Goal: Information Seeking & Learning: Learn about a topic

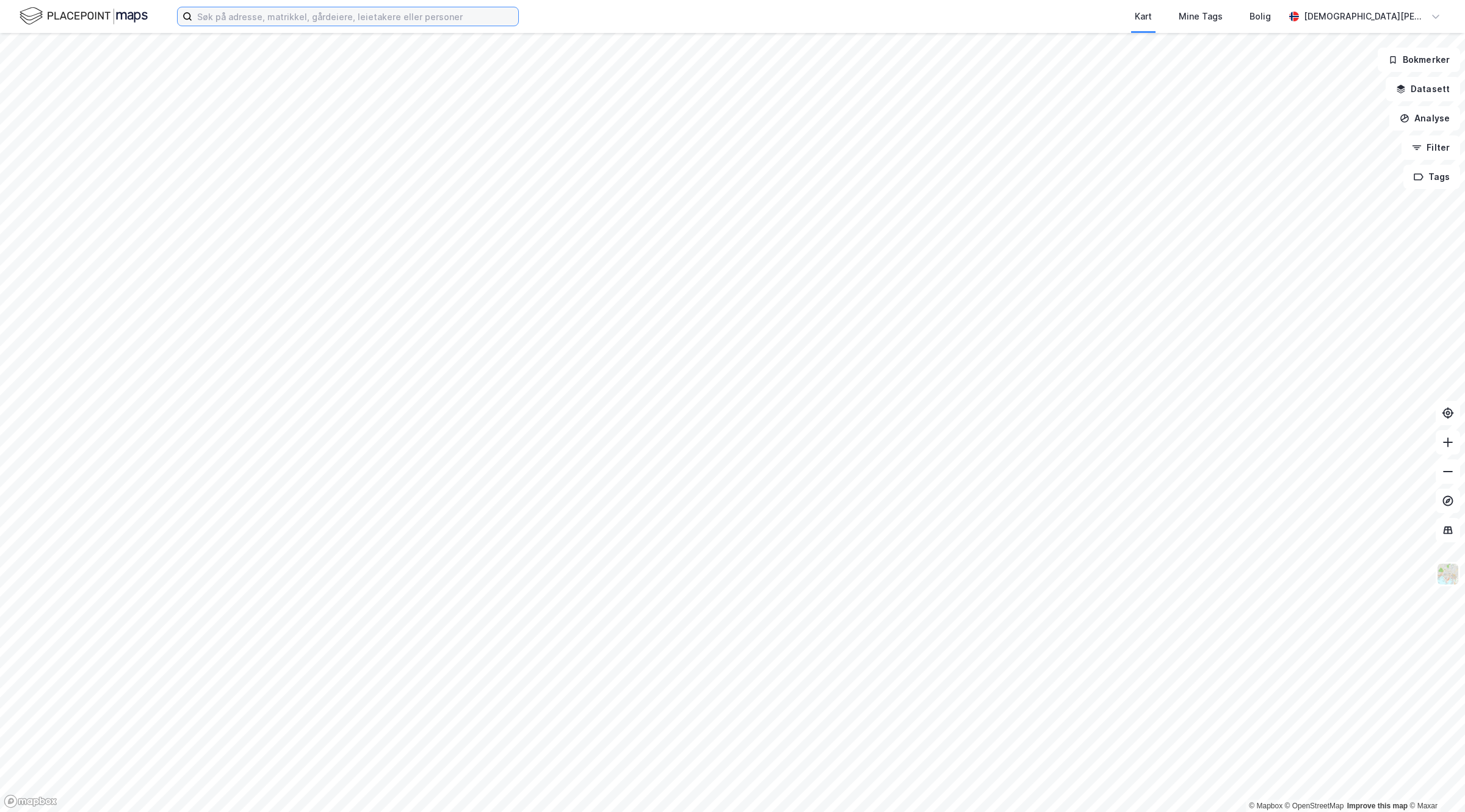
click at [388, 18] on input at bounding box center [355, 16] width 326 height 18
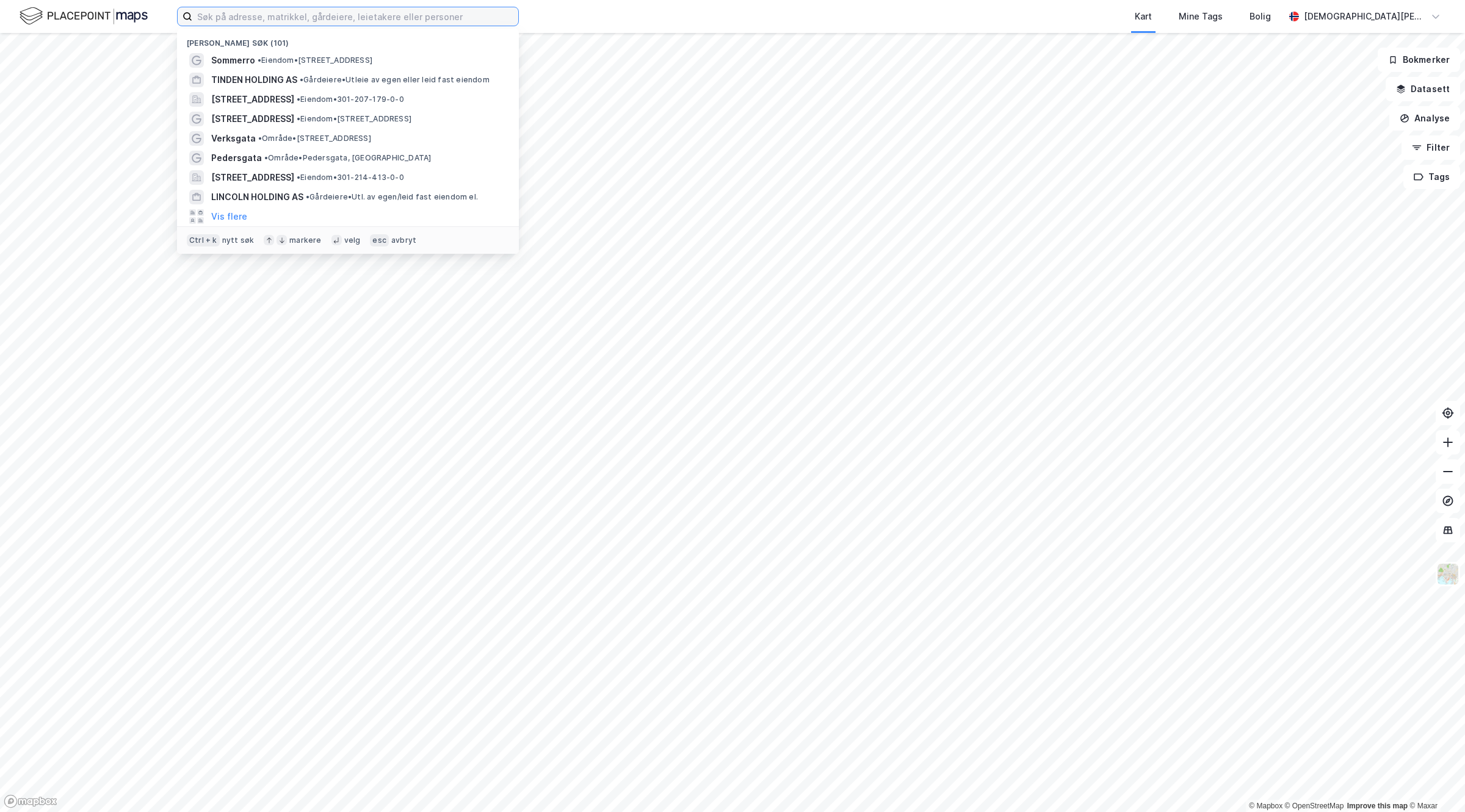
click at [312, 17] on input at bounding box center [355, 16] width 326 height 18
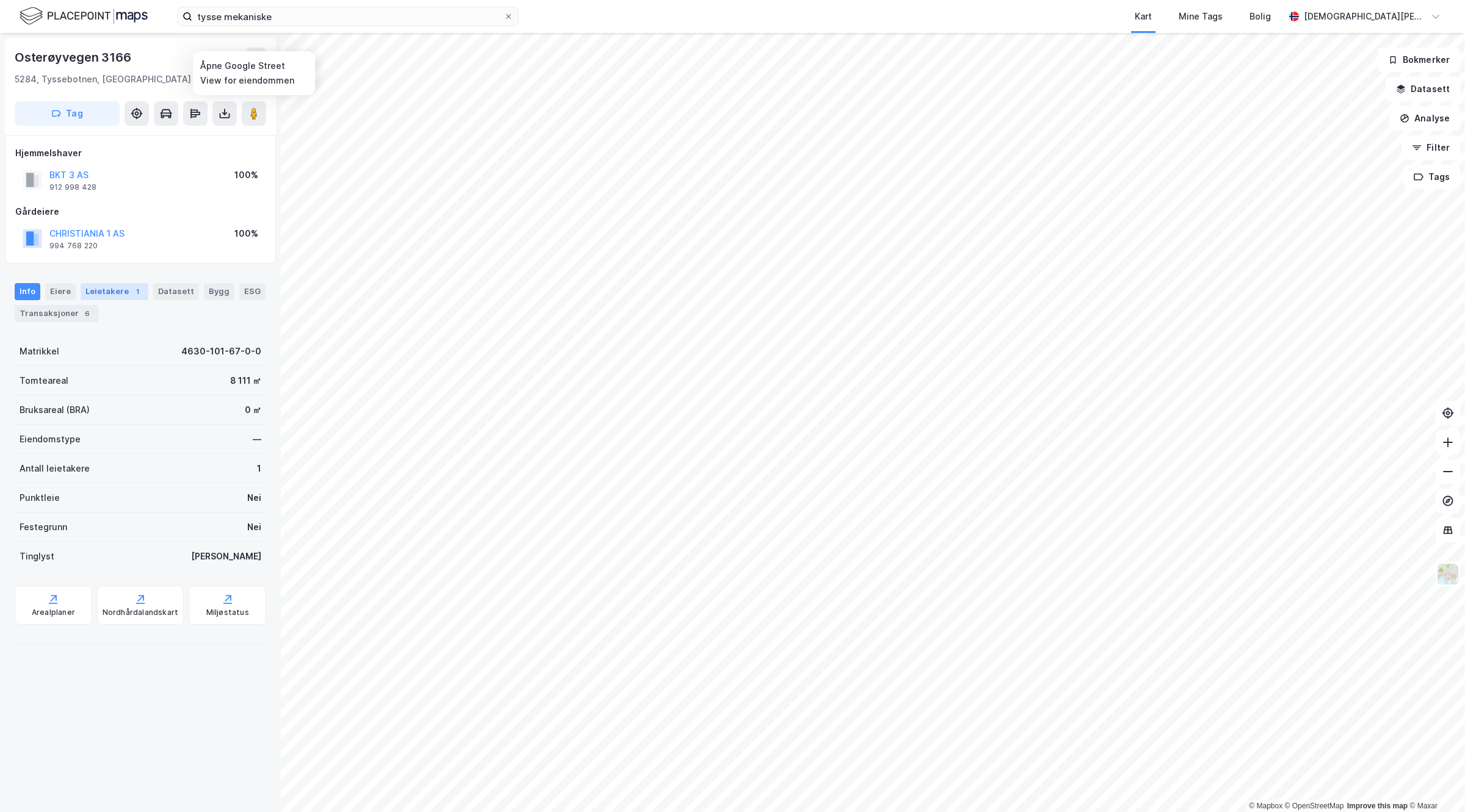
click at [114, 296] on div "Leietakere 1" at bounding box center [114, 292] width 68 height 17
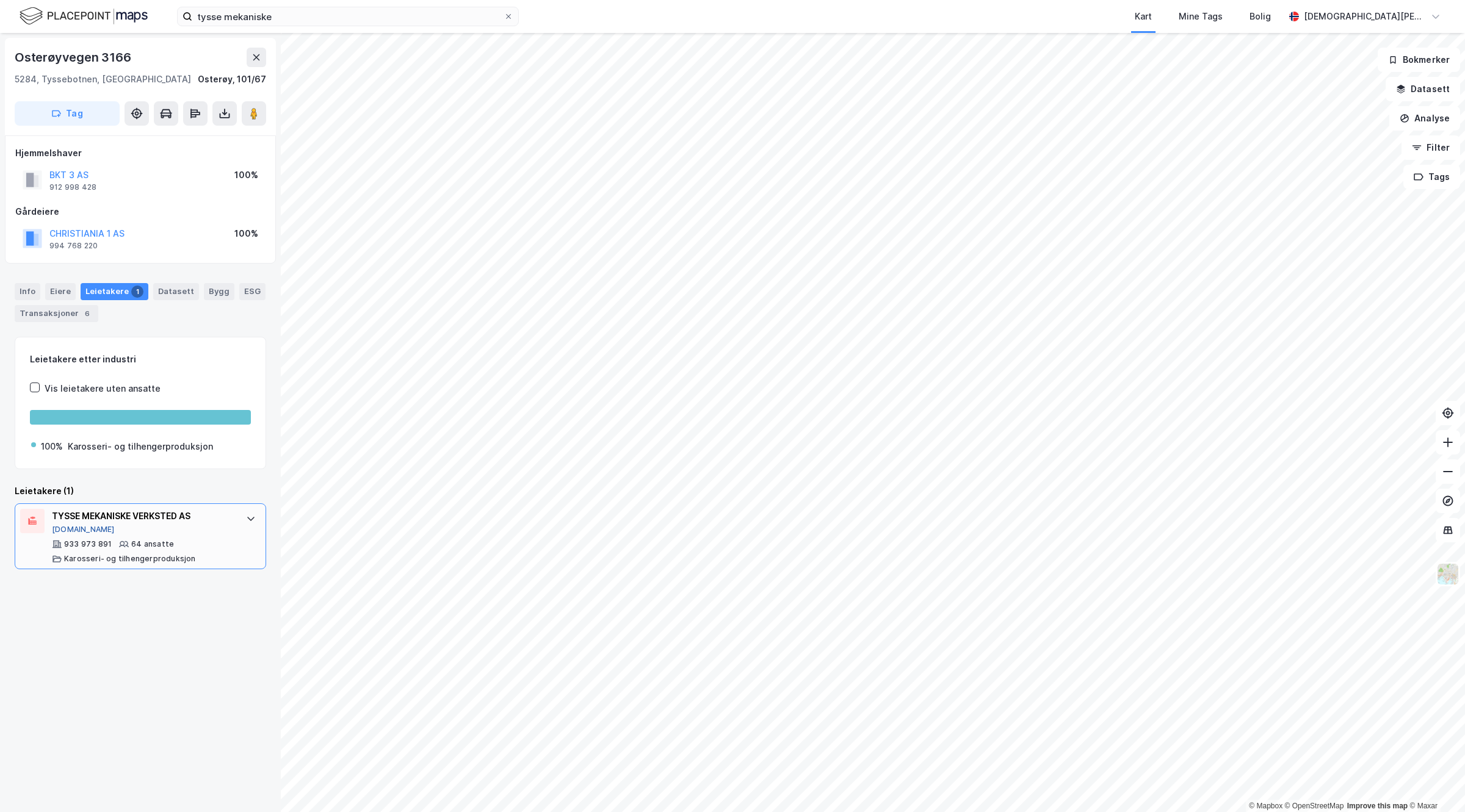
click at [68, 530] on button "[DOMAIN_NAME]" at bounding box center [83, 530] width 62 height 10
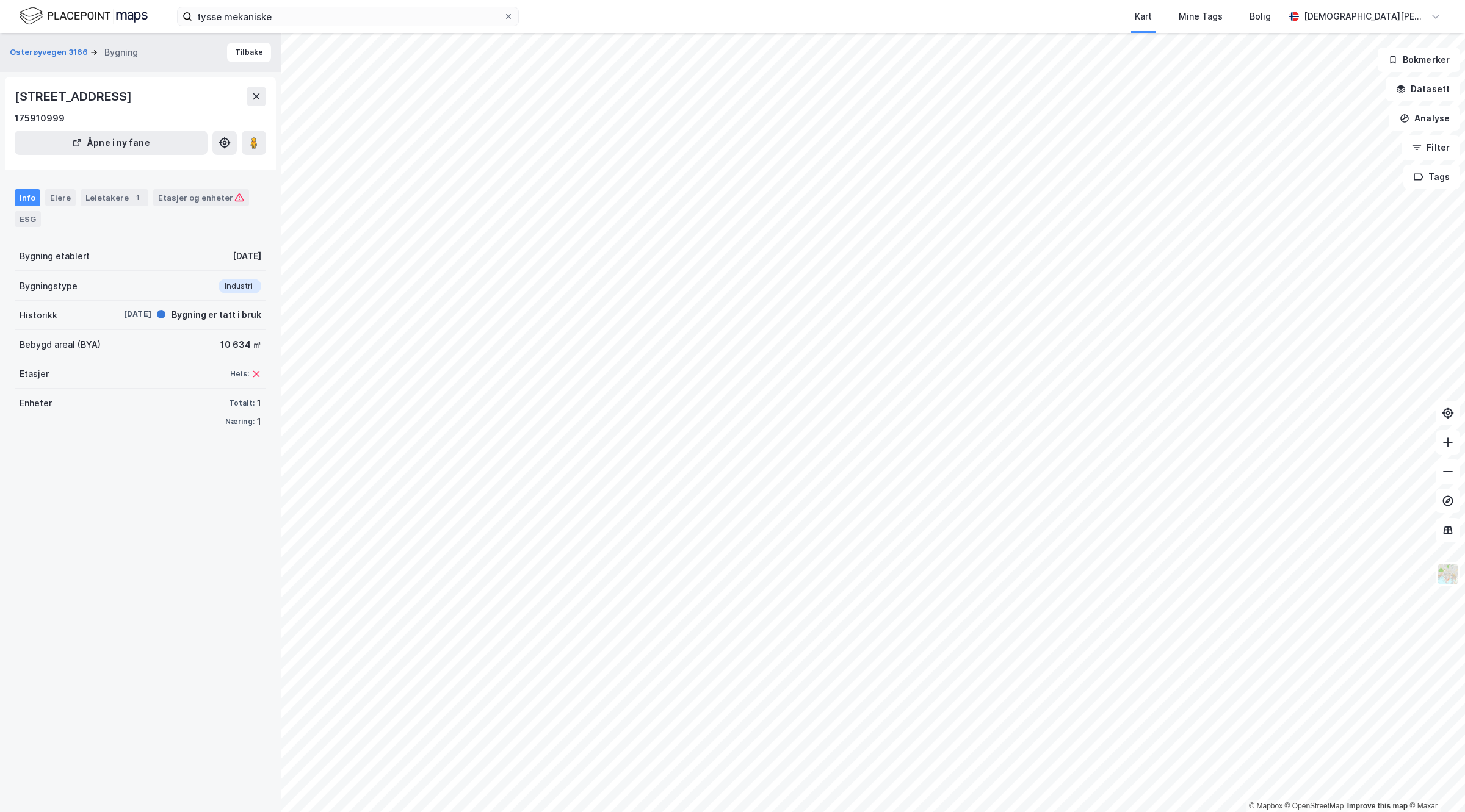
drag, startPoint x: 5, startPoint y: 96, endPoint x: 156, endPoint y: 96, distance: 151.0
click at [156, 96] on div "Osterøyvegen 3166 Bygning Tilbake Osterøyvegen 3166, 5284, VESTLAND 175910999 Å…" at bounding box center [140, 422] width 280 height 779
click at [259, 142] on icon at bounding box center [253, 142] width 12 height 12
click at [62, 53] on button "Osterøyvegen 3166" at bounding box center [50, 52] width 81 height 12
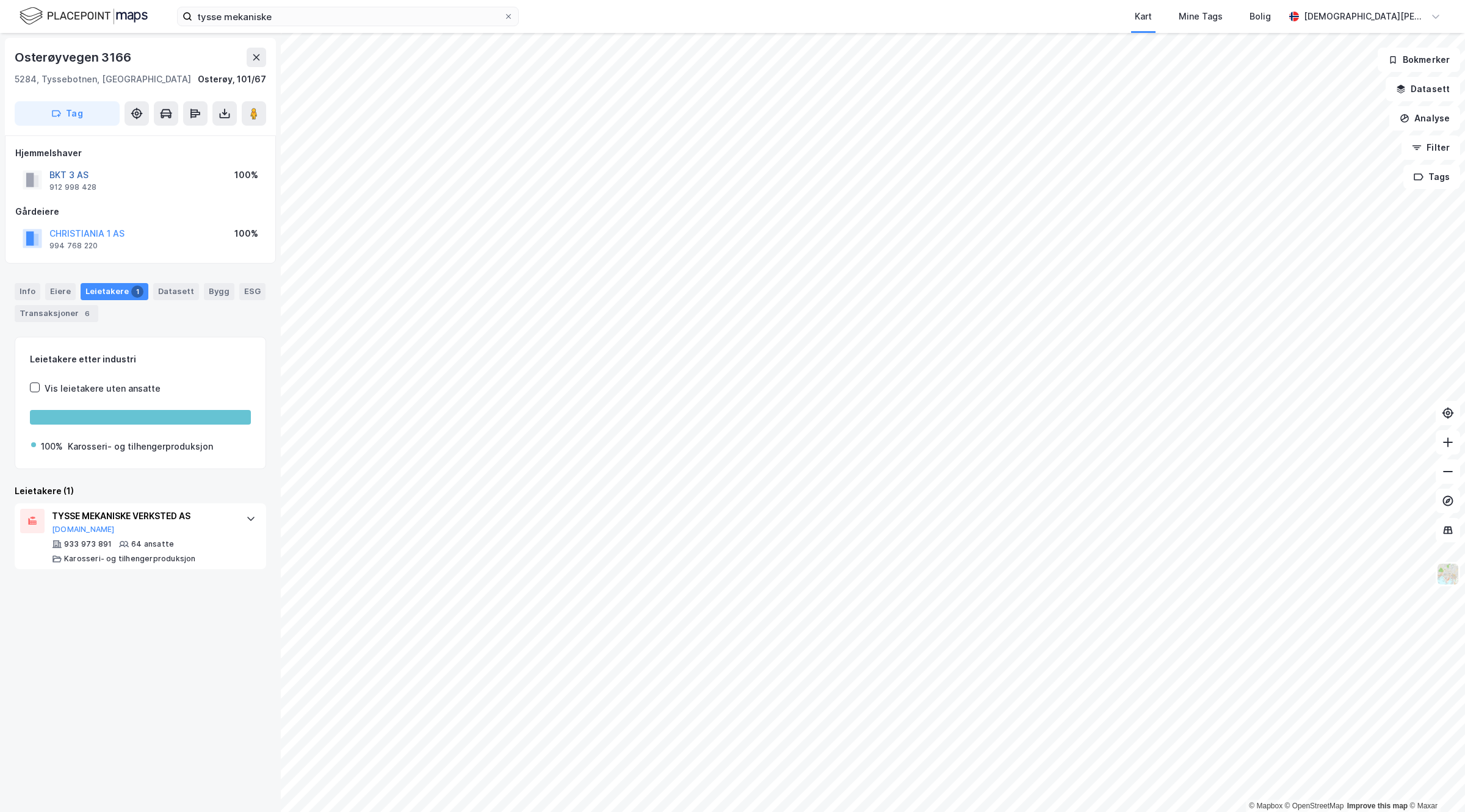
click at [0, 0] on button "BKT 3 AS" at bounding box center [0, 0] width 0 height 0
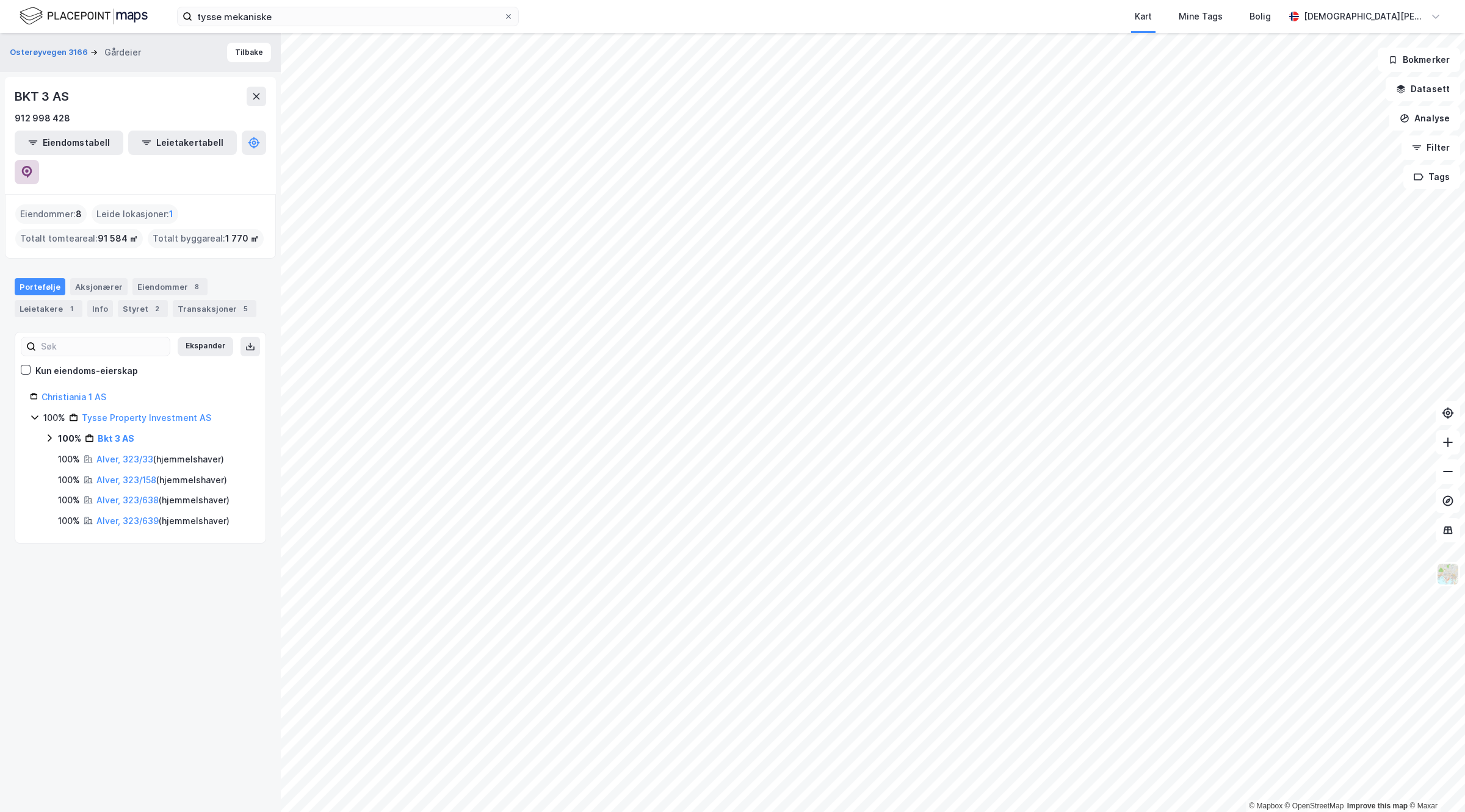
click at [33, 166] on icon at bounding box center [27, 172] width 11 height 12
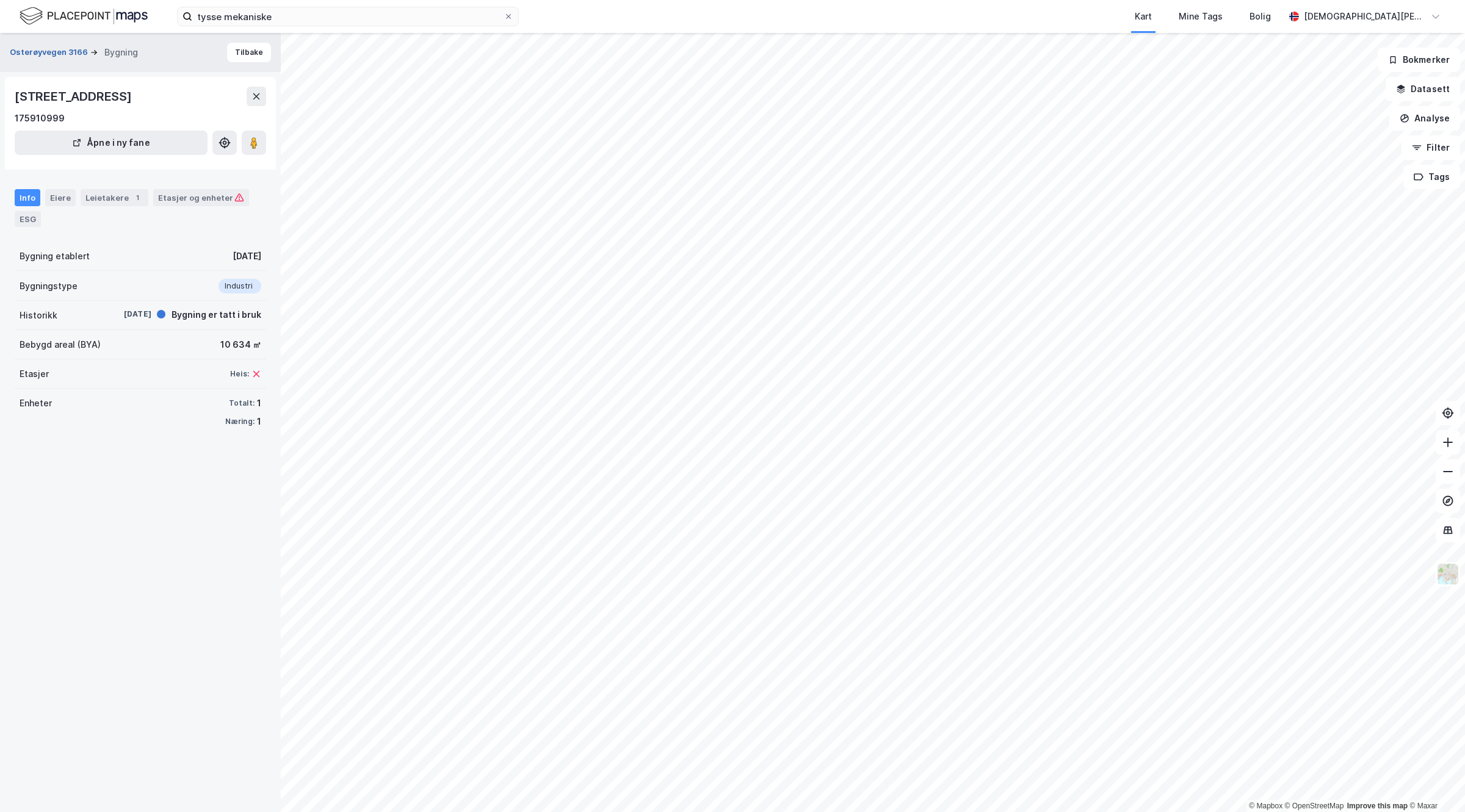
click at [69, 55] on button "Osterøyvegen 3166" at bounding box center [50, 52] width 81 height 12
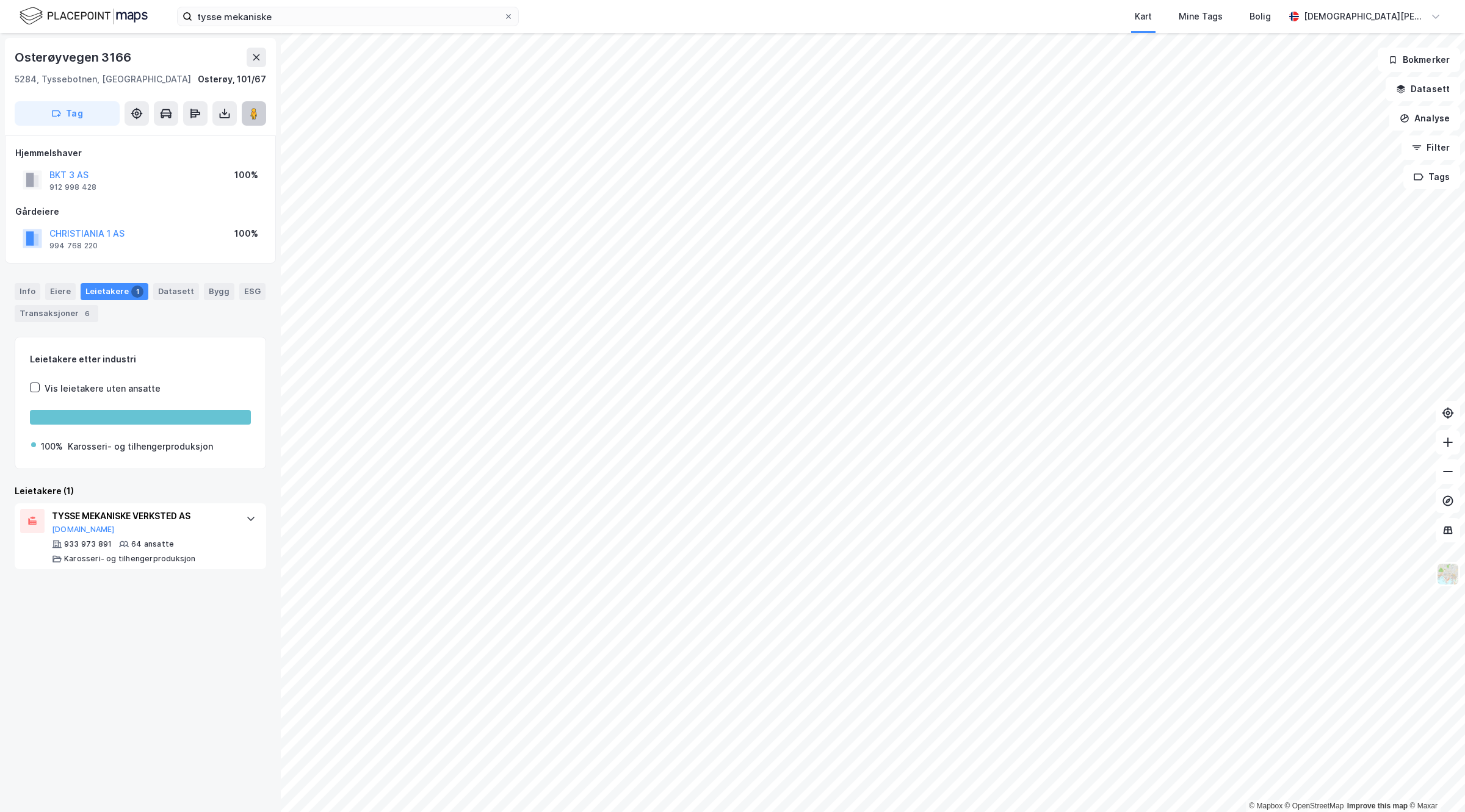
click at [253, 108] on image at bounding box center [254, 113] width 8 height 12
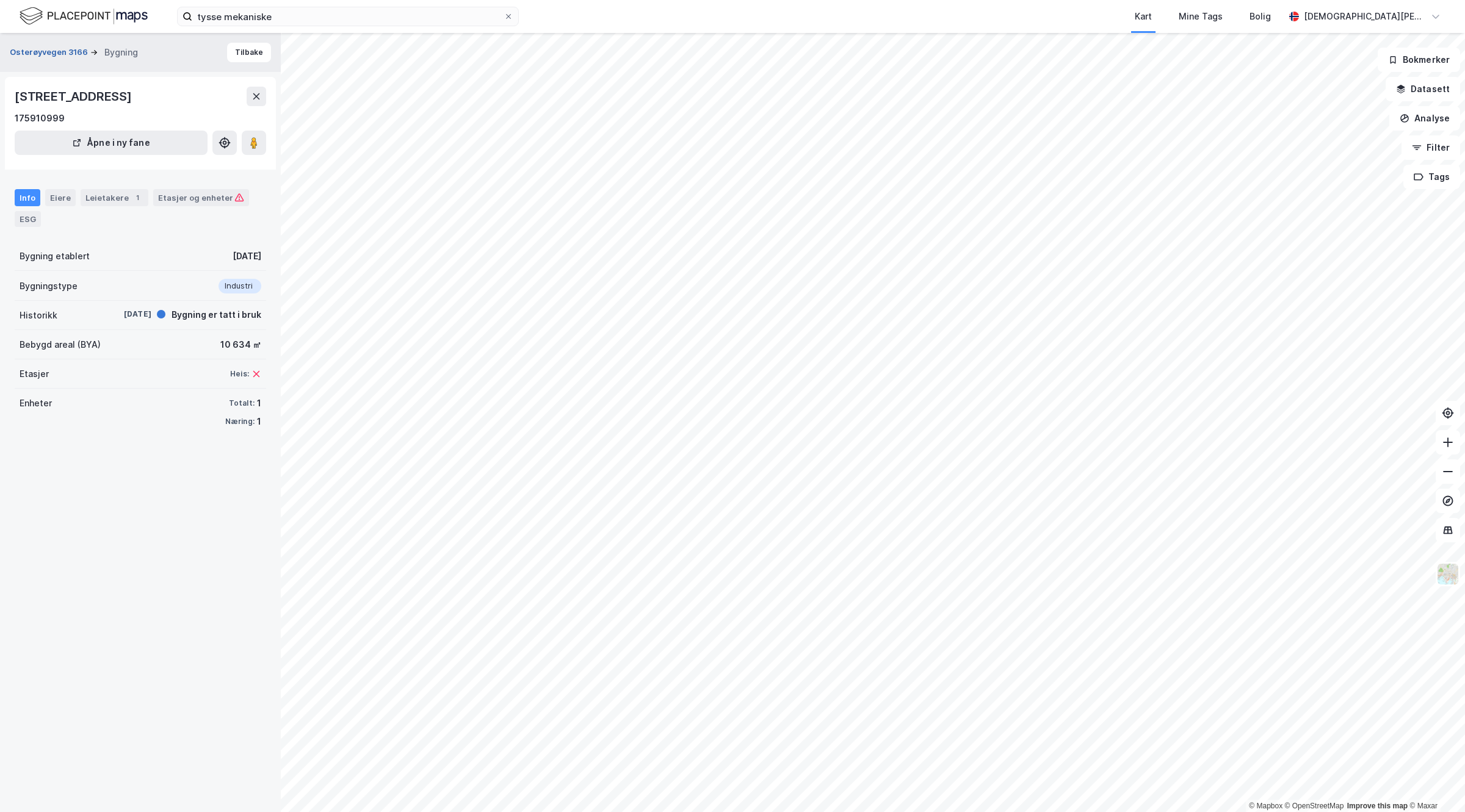
click at [38, 48] on button "Osterøyvegen 3166" at bounding box center [50, 52] width 81 height 12
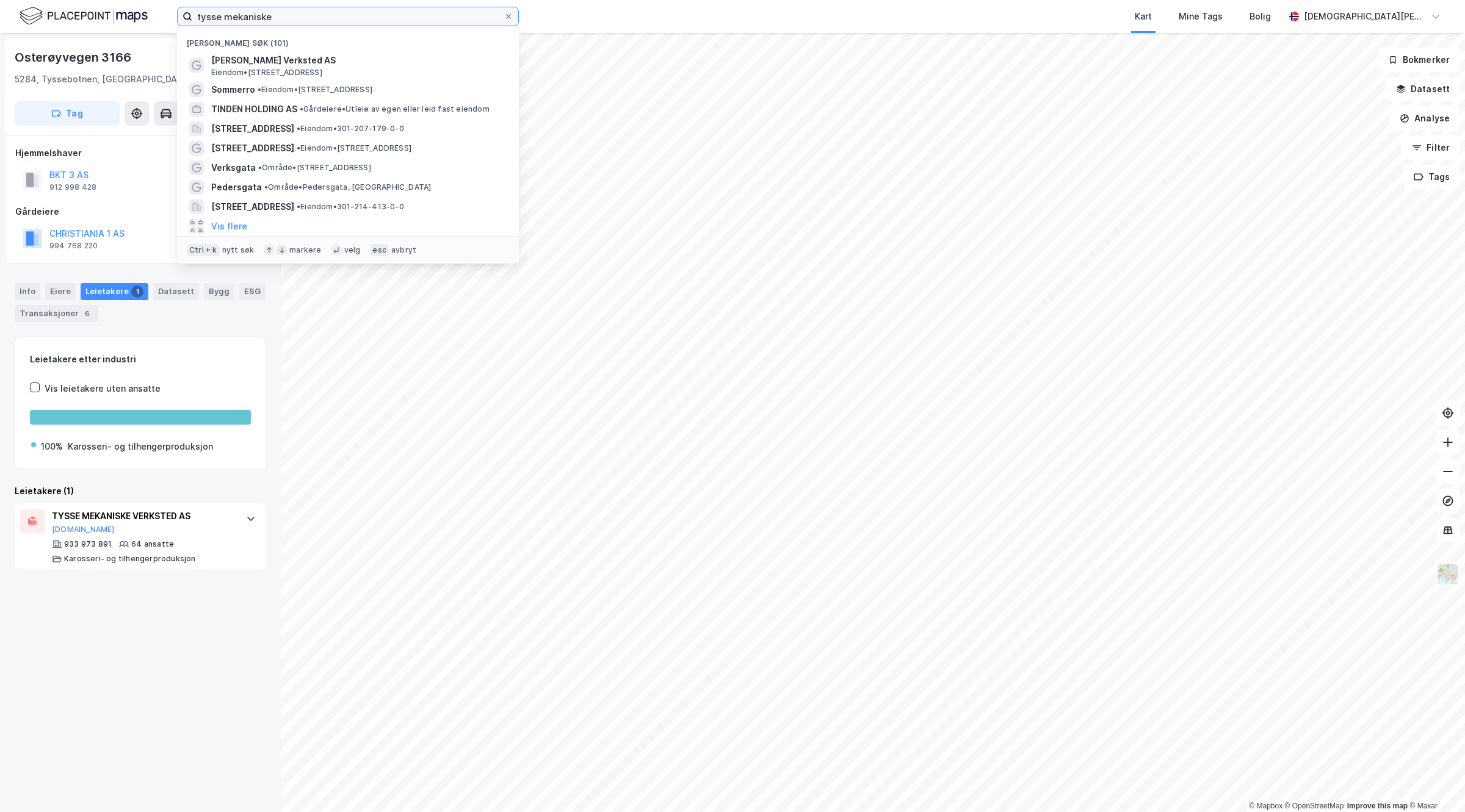
drag, startPoint x: 410, startPoint y: 19, endPoint x: 0, endPoint y: 13, distance: 410.0
click at [0, 13] on div "tysse mekaniske Nylige søk (101) Tysse Mekaniske Verksted AS Eiendom • Osterøyv…" at bounding box center [732, 16] width 1465 height 33
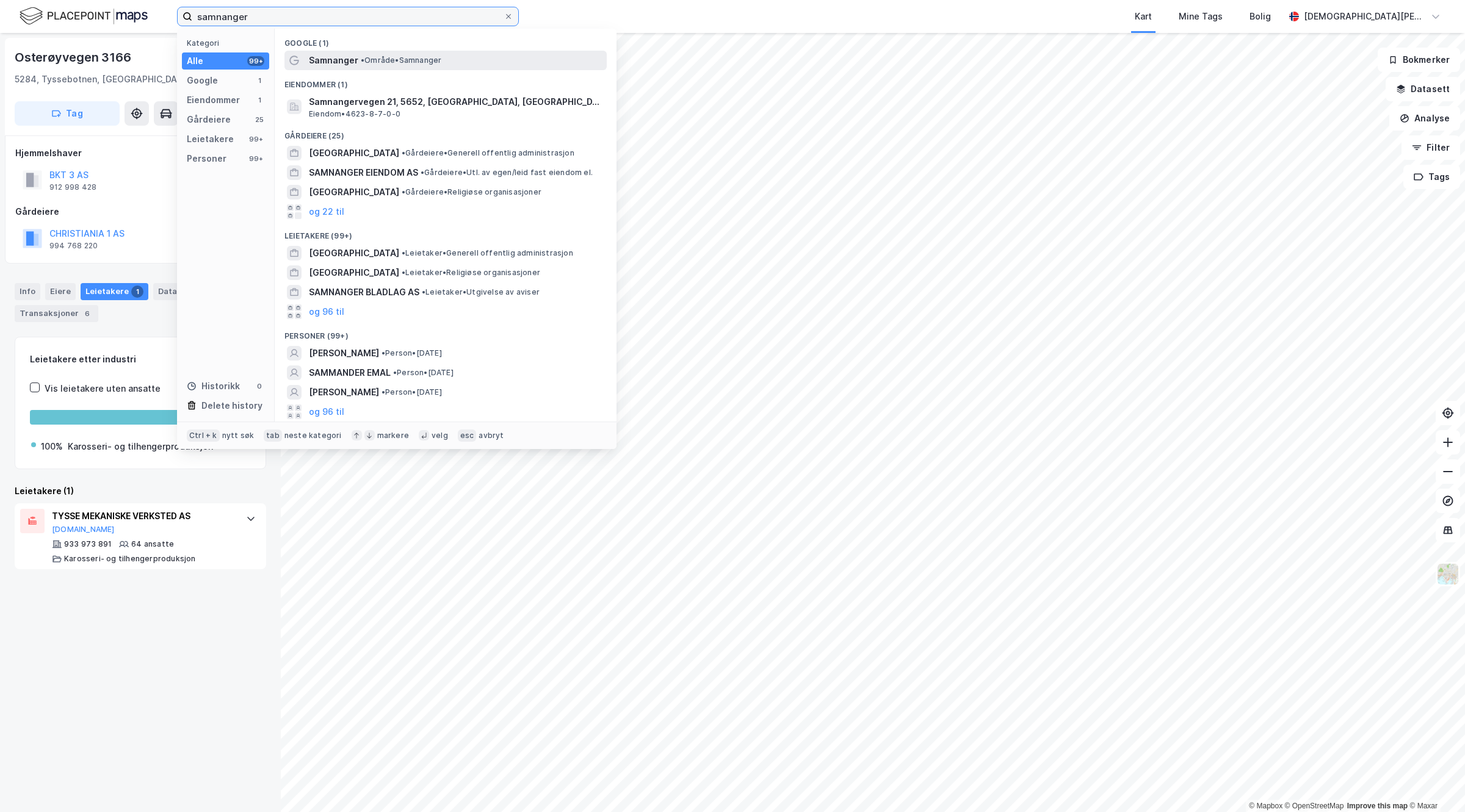
type input "samnanger"
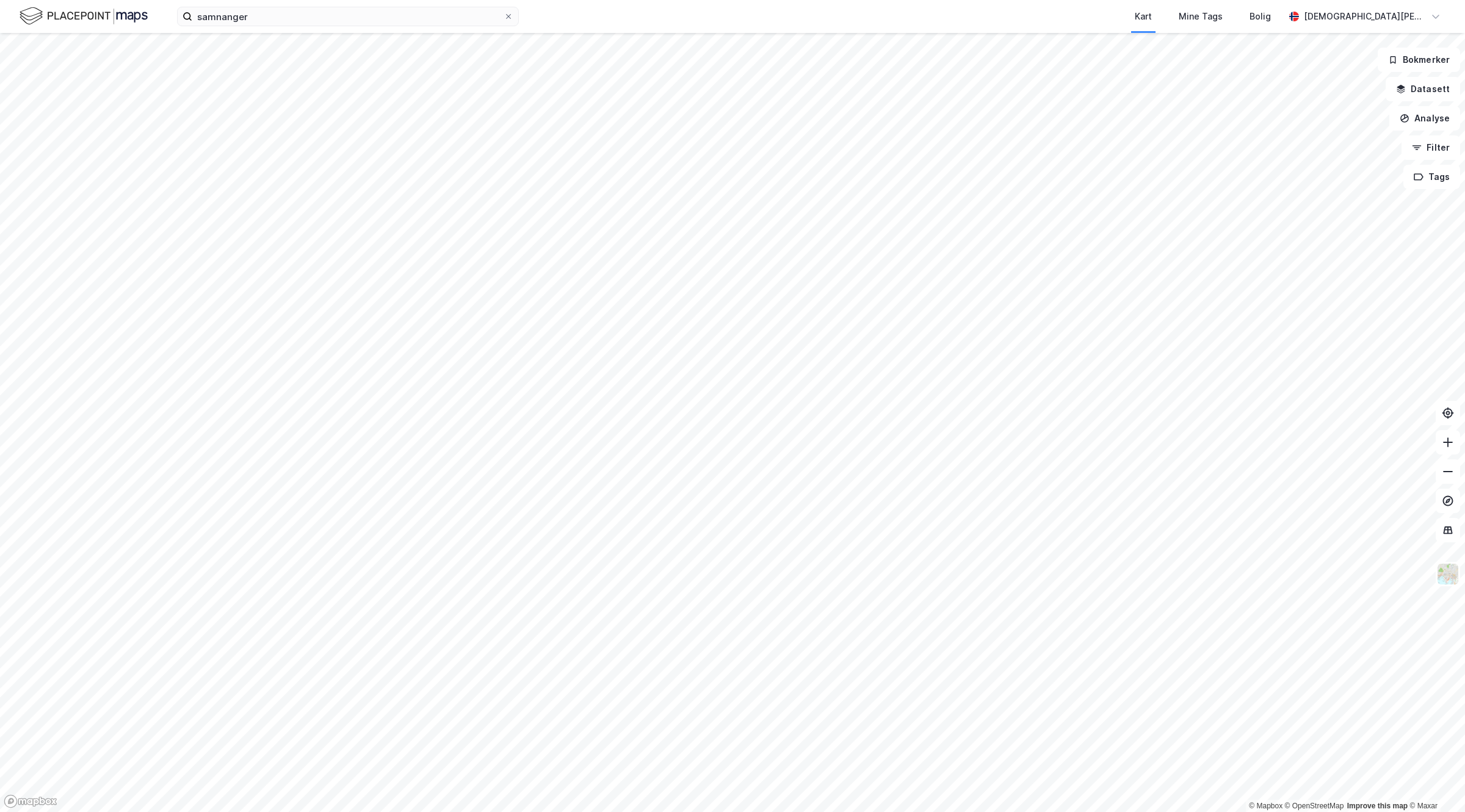
click at [944, 812] on html "samnanger Kart Mine Tags Bolig Christian Westad © Mapbox © OpenStreetMap Improv…" at bounding box center [732, 406] width 1465 height 812
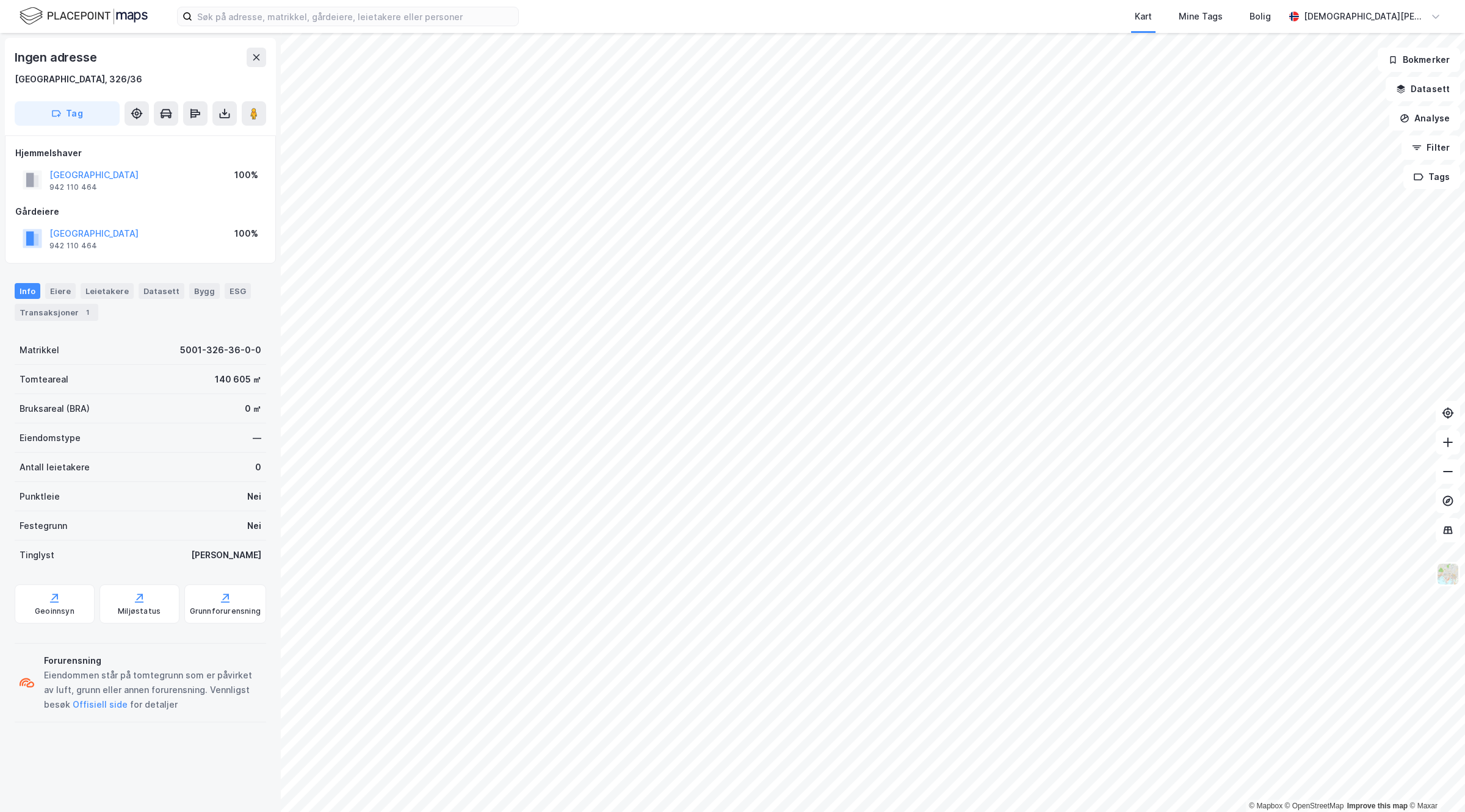
click at [731, 812] on html "Kart Mine Tags Bolig Christian Westad © Mapbox © OpenStreetMap Improve this map…" at bounding box center [732, 406] width 1465 height 812
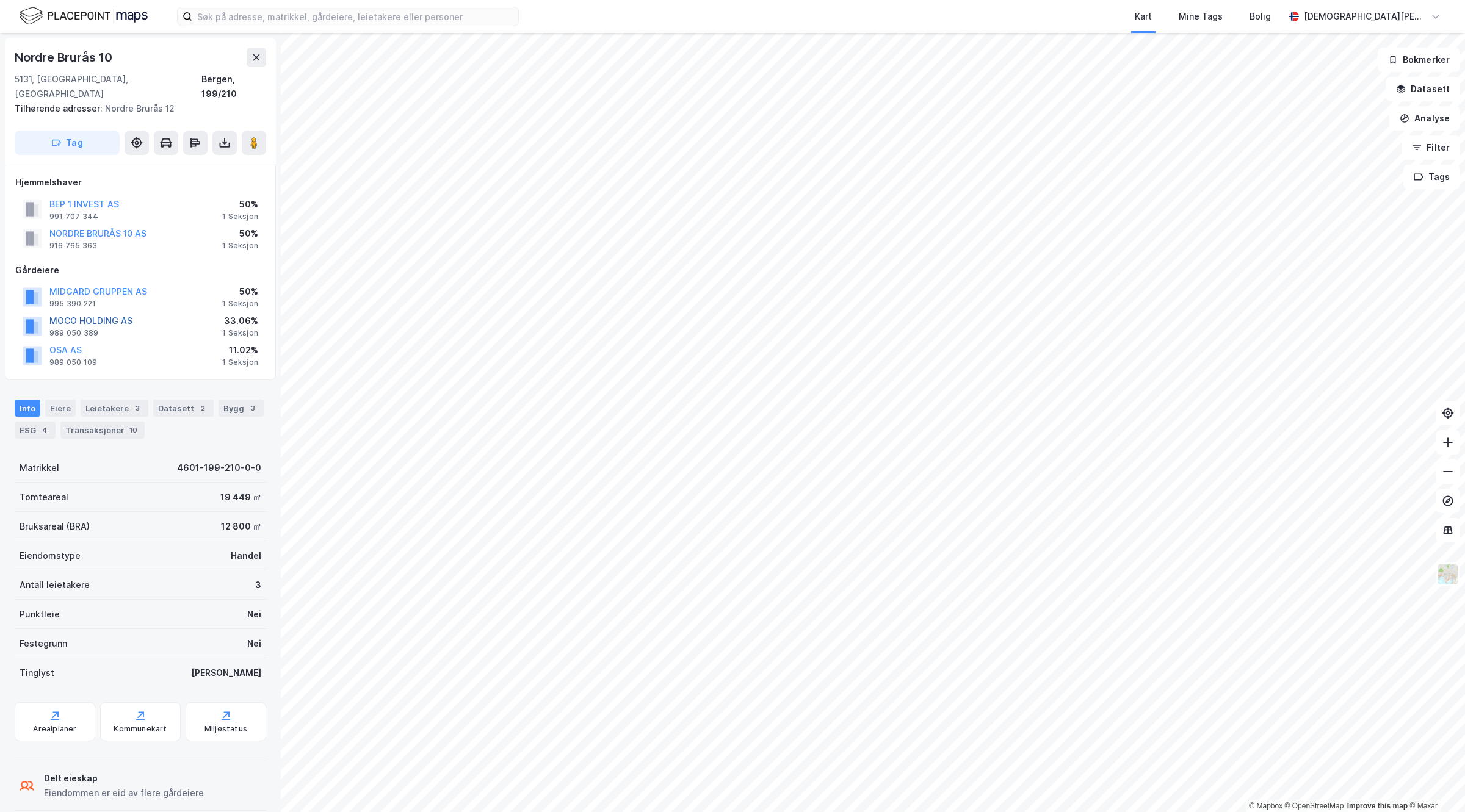
click at [0, 0] on button "MOCO HOLDING AS" at bounding box center [0, 0] width 0 height 0
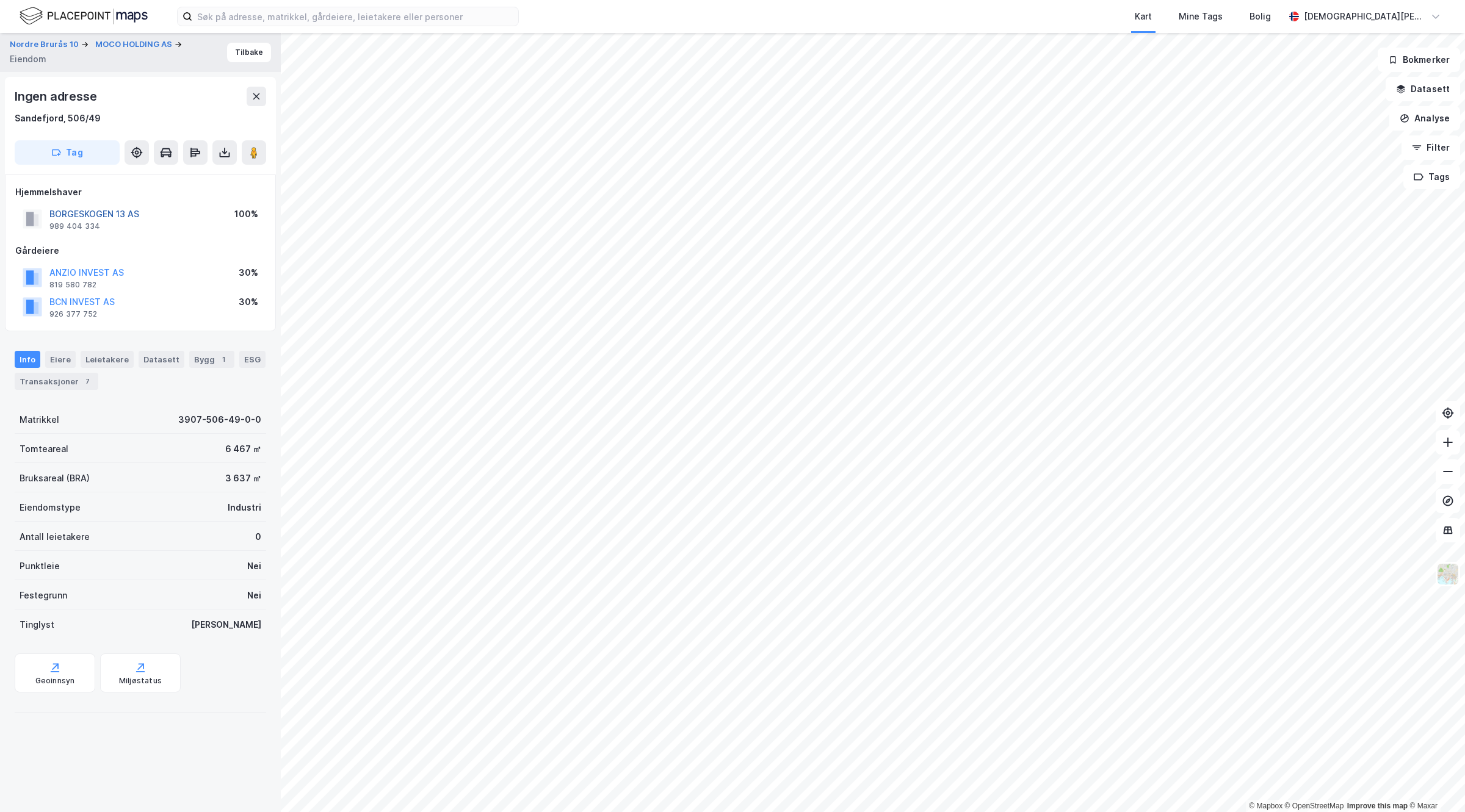
click at [0, 0] on button "BORGESKOGEN 13 AS" at bounding box center [0, 0] width 0 height 0
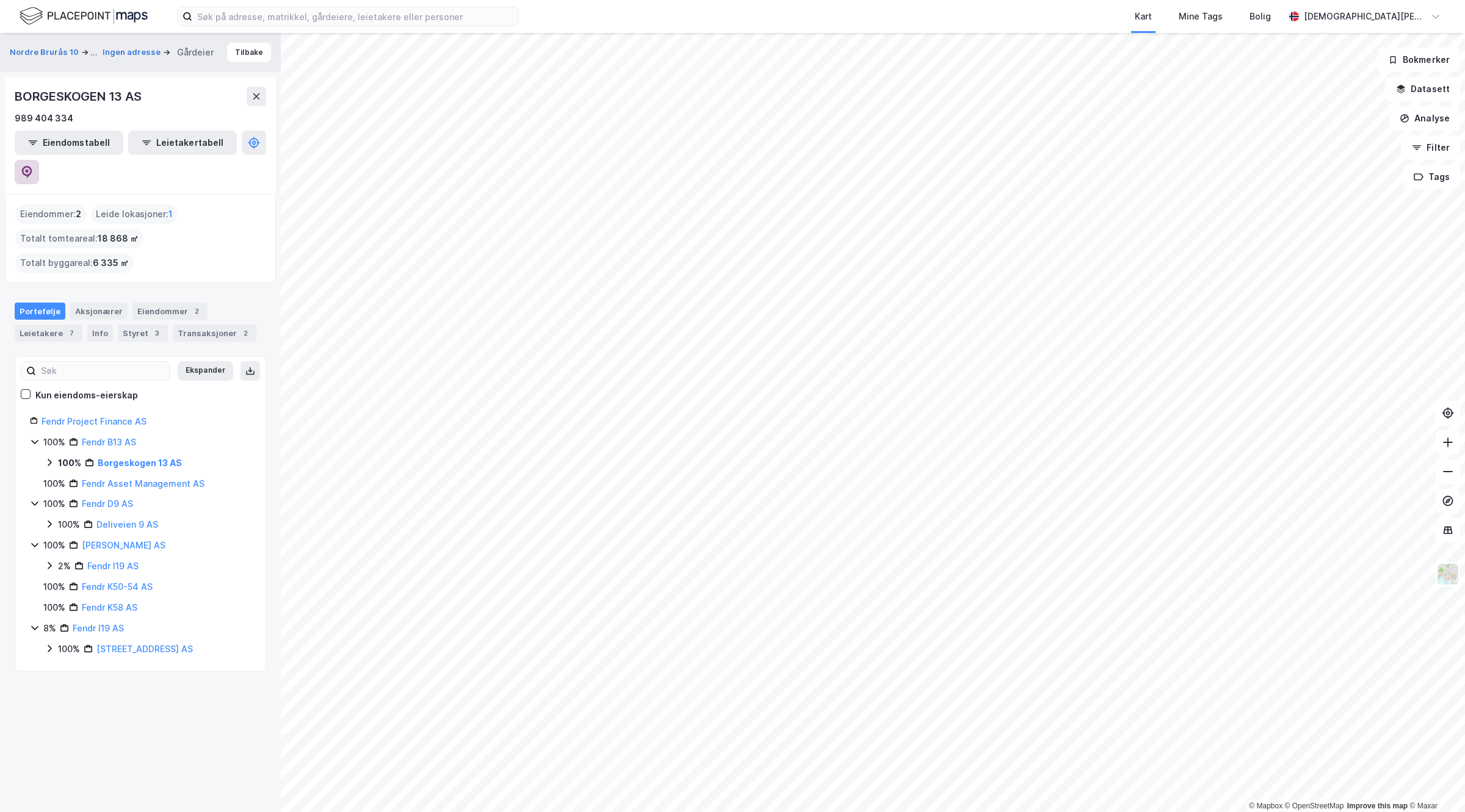
click at [33, 166] on icon at bounding box center [27, 172] width 12 height 12
click at [39, 52] on button "Nordre Brurås 10" at bounding box center [45, 52] width 71 height 14
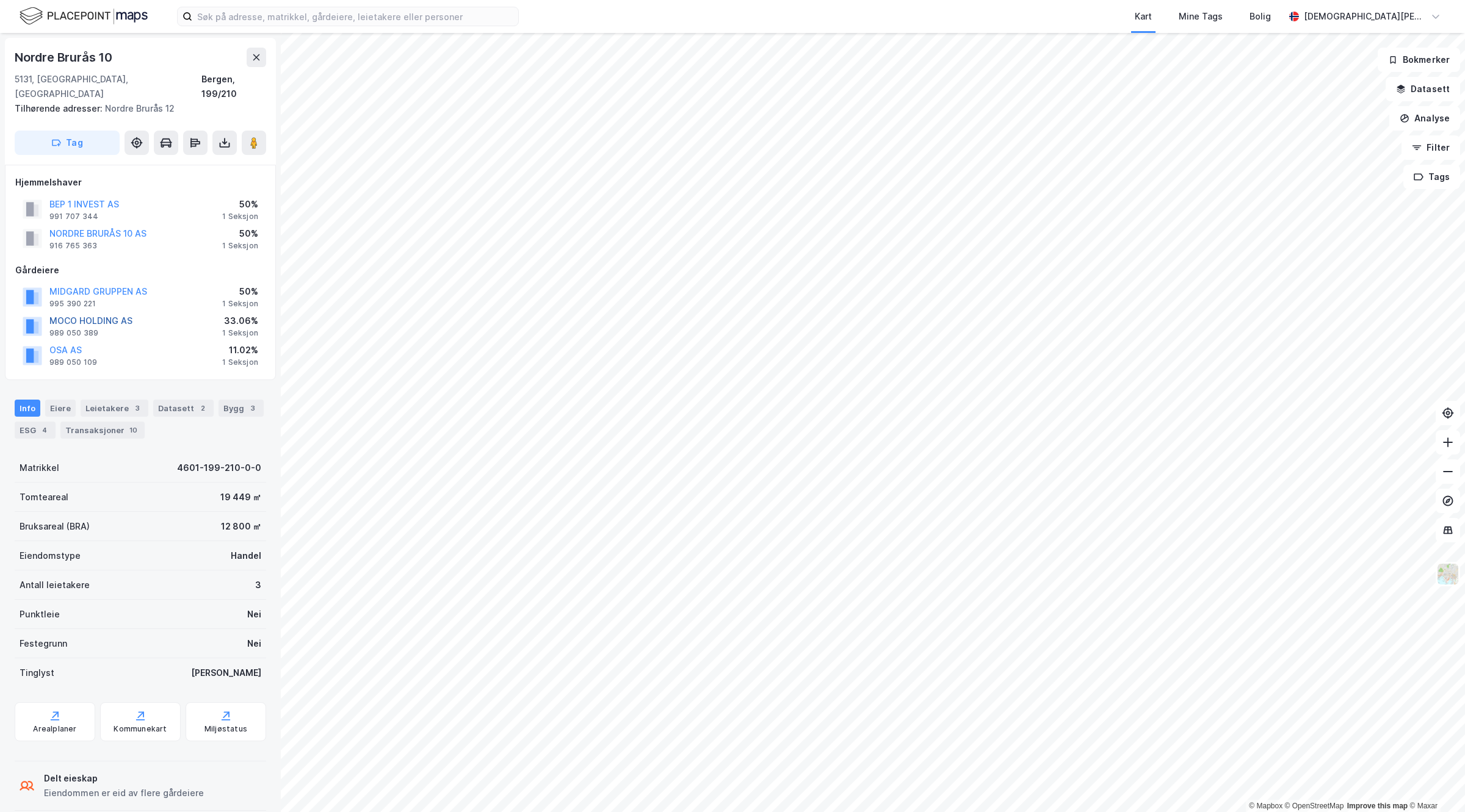
click at [0, 0] on button "MOCO HOLDING AS" at bounding box center [0, 0] width 0 height 0
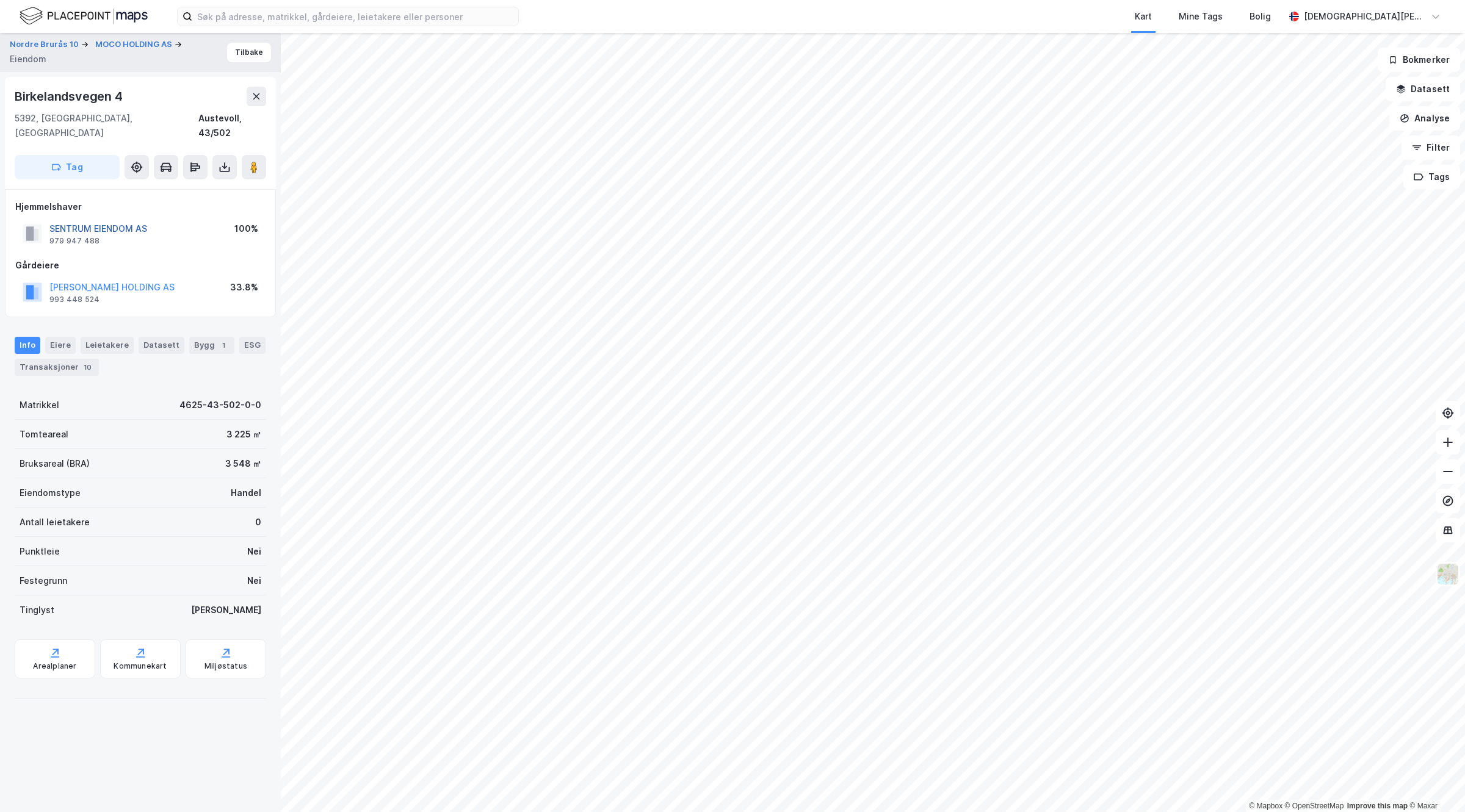
click at [0, 0] on button "SENTRUM EIENDOM AS" at bounding box center [0, 0] width 0 height 0
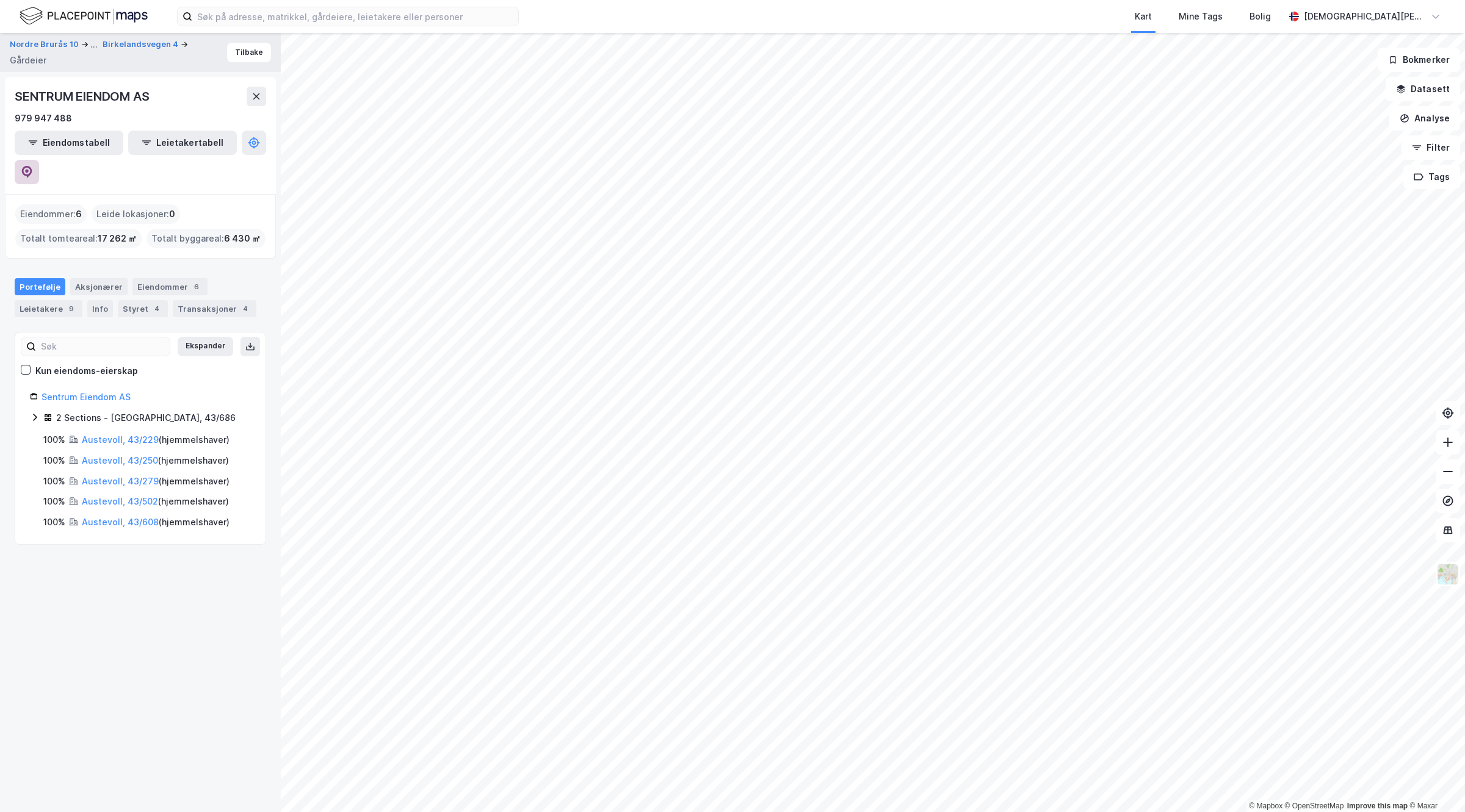
click at [33, 166] on icon at bounding box center [27, 172] width 12 height 12
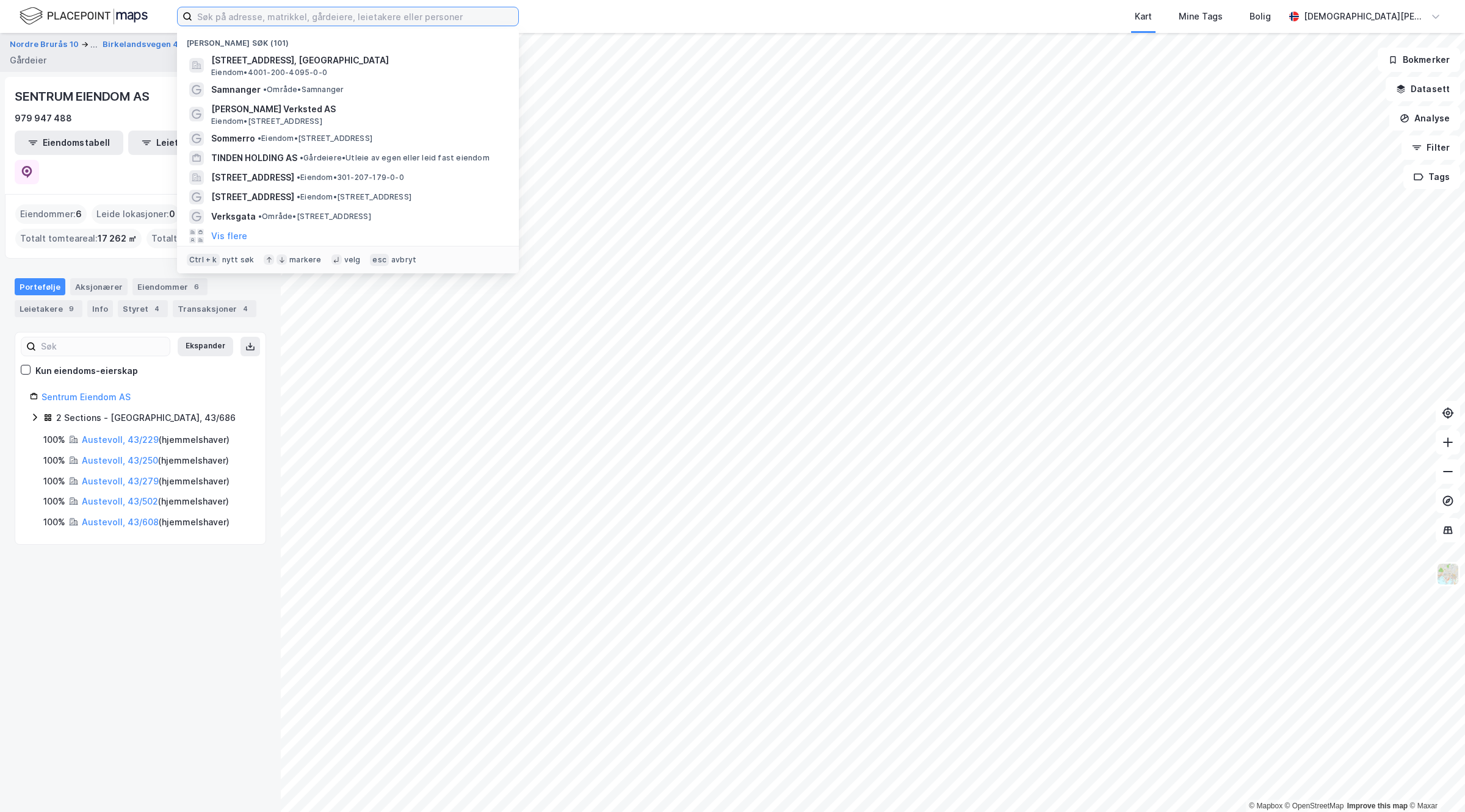
click at [388, 13] on input at bounding box center [355, 16] width 326 height 18
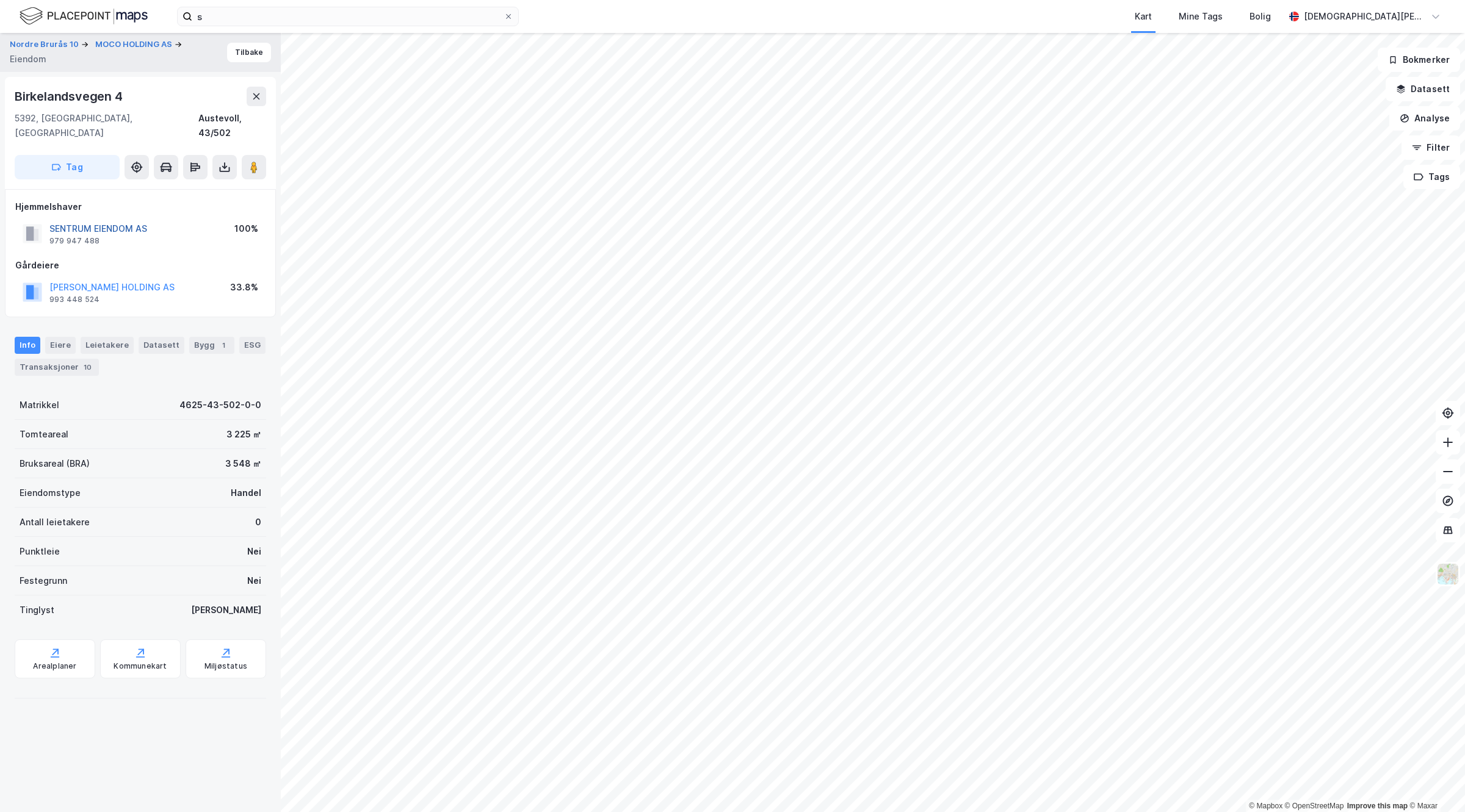
click at [0, 0] on button "SENTRUM EIENDOM AS" at bounding box center [0, 0] width 0 height 0
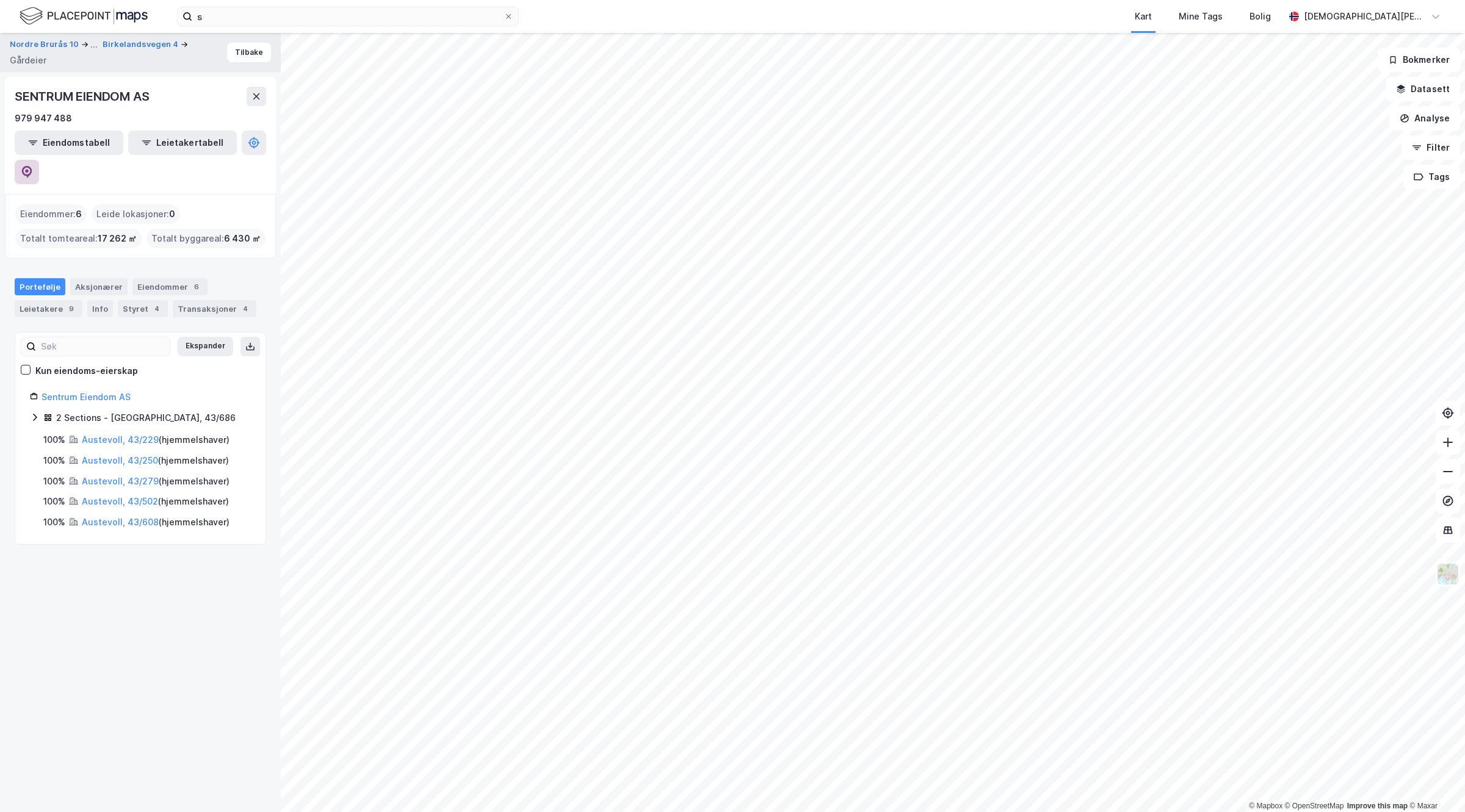
click at [39, 160] on button at bounding box center [26, 172] width 24 height 24
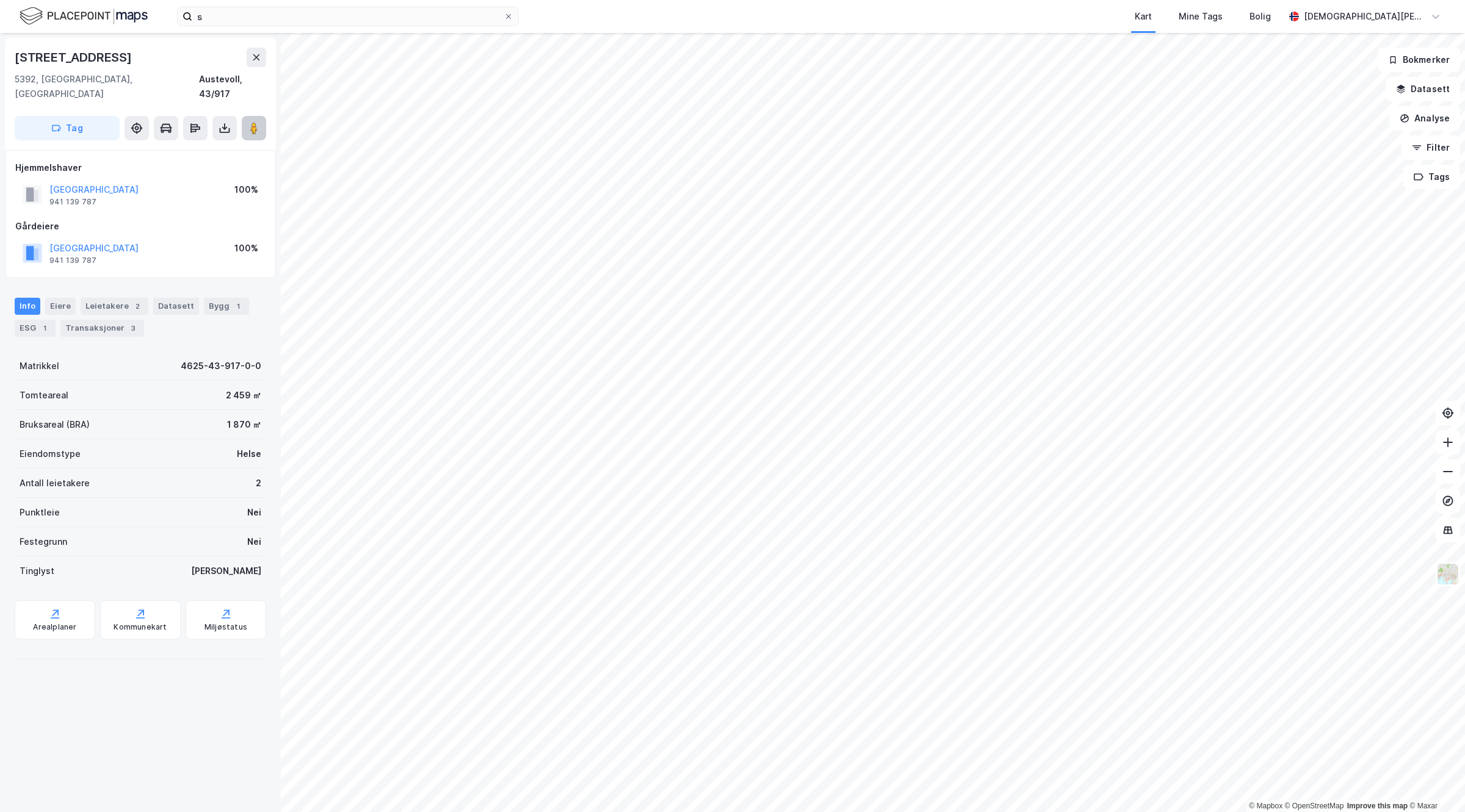
click at [253, 122] on image at bounding box center [254, 128] width 8 height 12
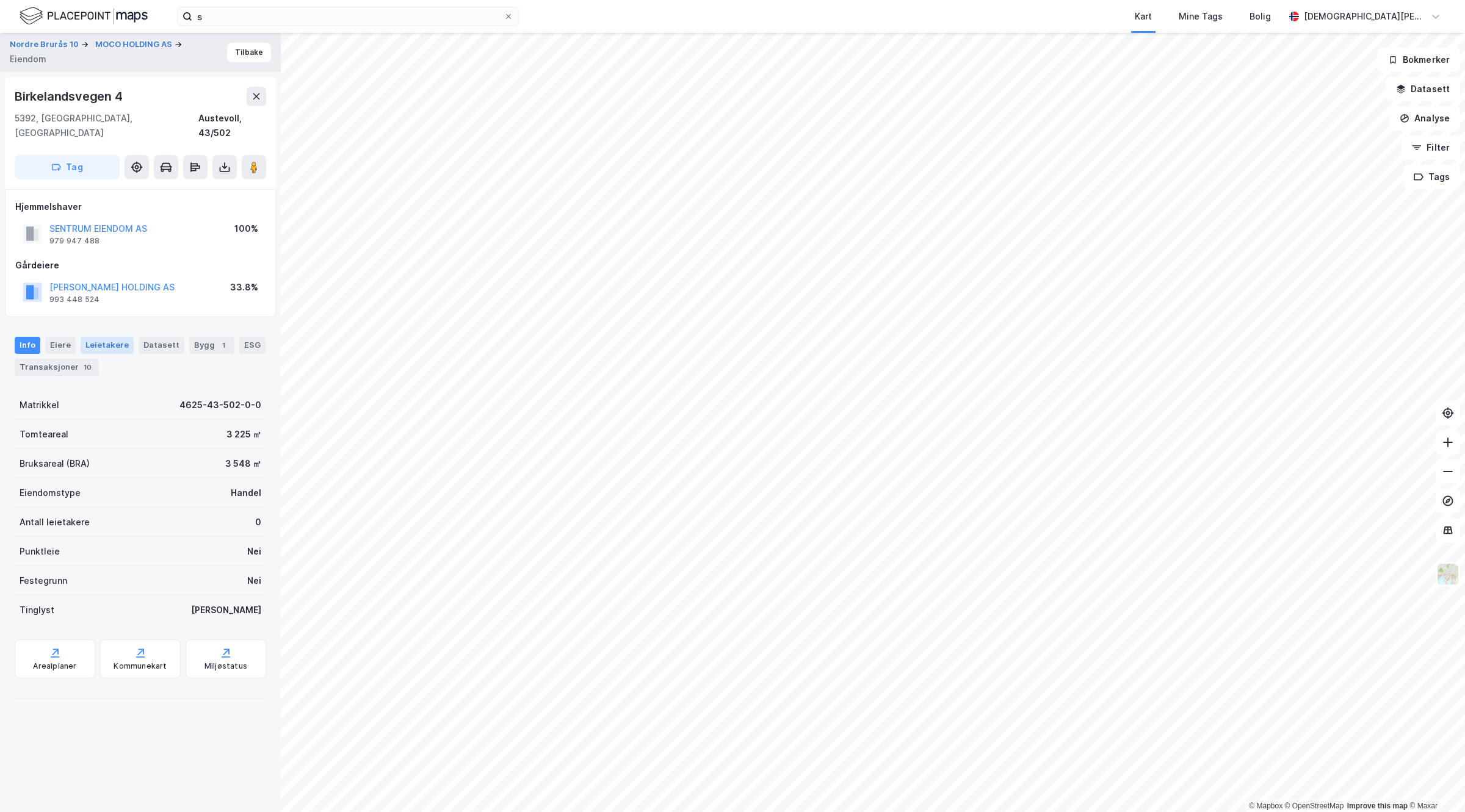
click at [101, 337] on div "Leietakere" at bounding box center [107, 346] width 53 height 17
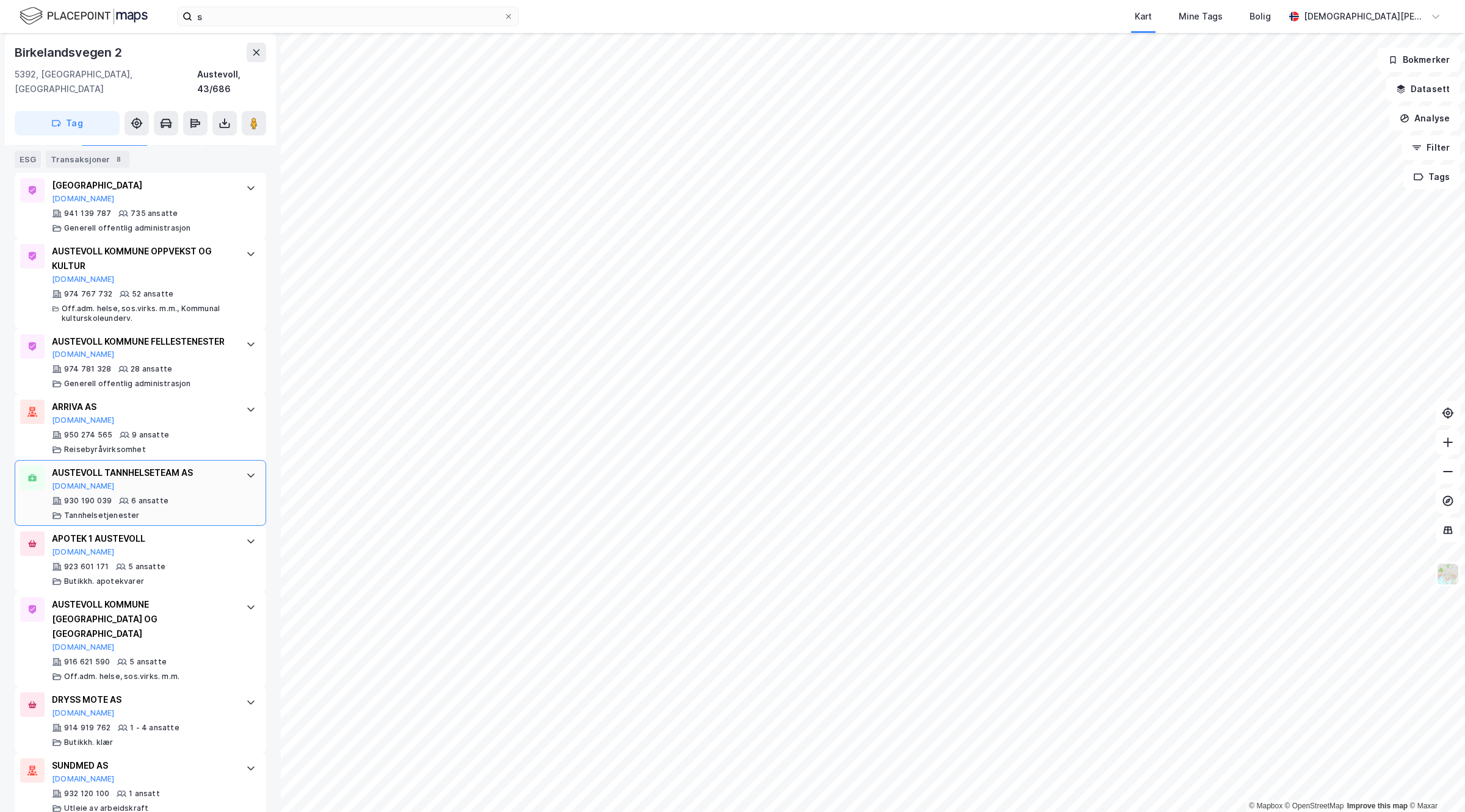
scroll to position [466, 0]
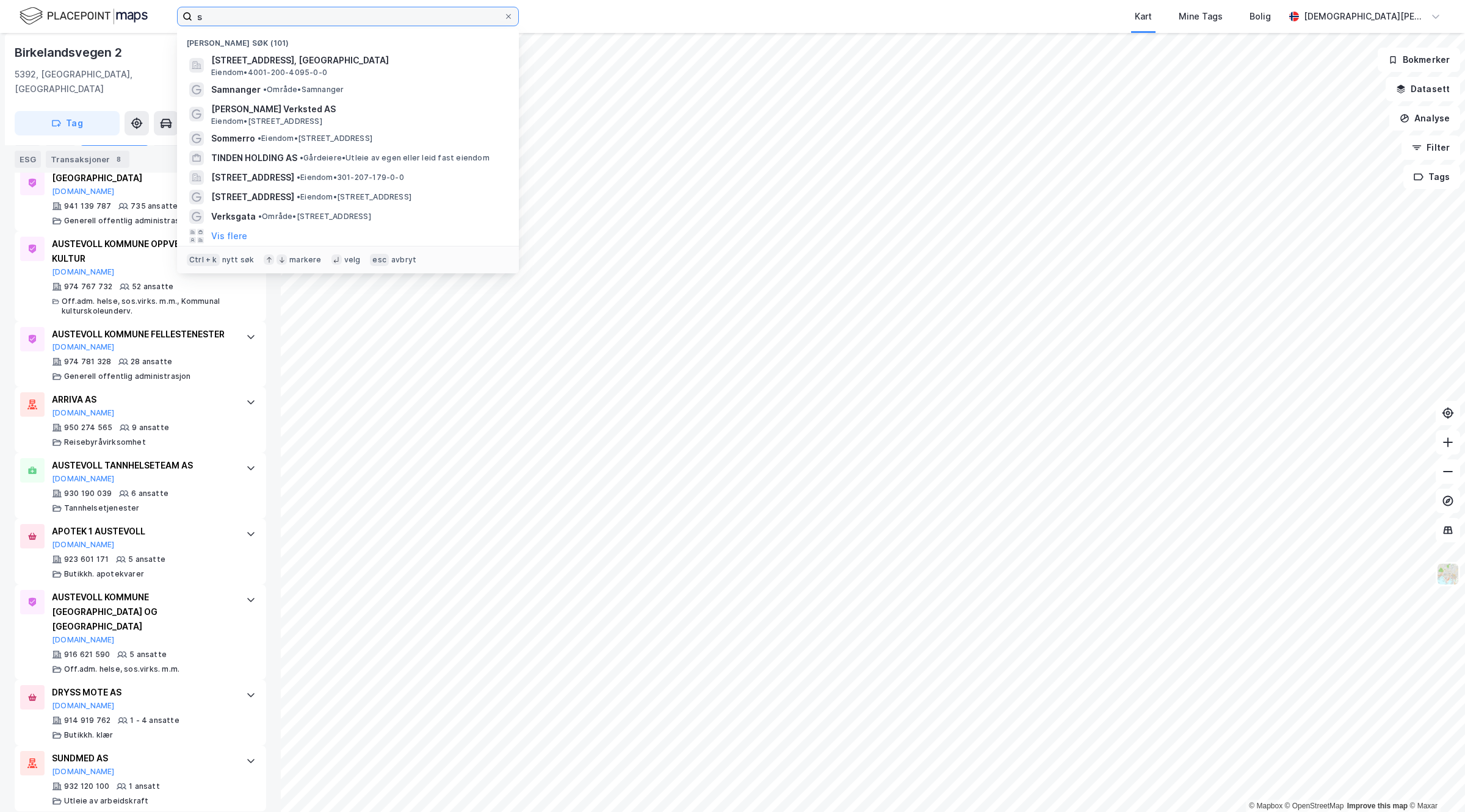
drag, startPoint x: 228, startPoint y: 18, endPoint x: 115, endPoint y: 10, distance: 113.3
click at [115, 10] on div "s Nylige søk (101) Floodeløkka 1, 3915, PORSGRUNN, PORSGRUNN Eiendom • 4001-200…" at bounding box center [732, 16] width 1465 height 33
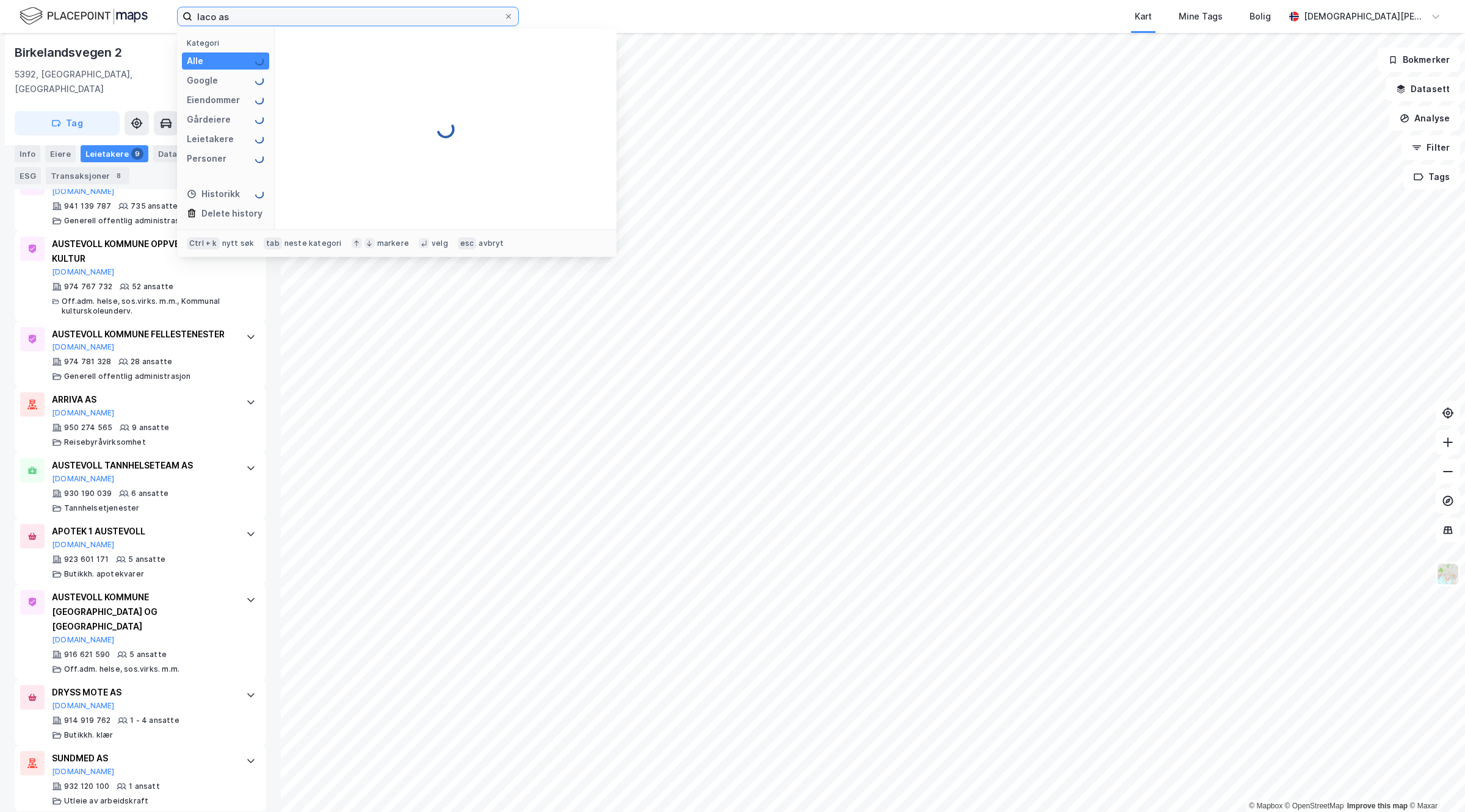
scroll to position [0, 0]
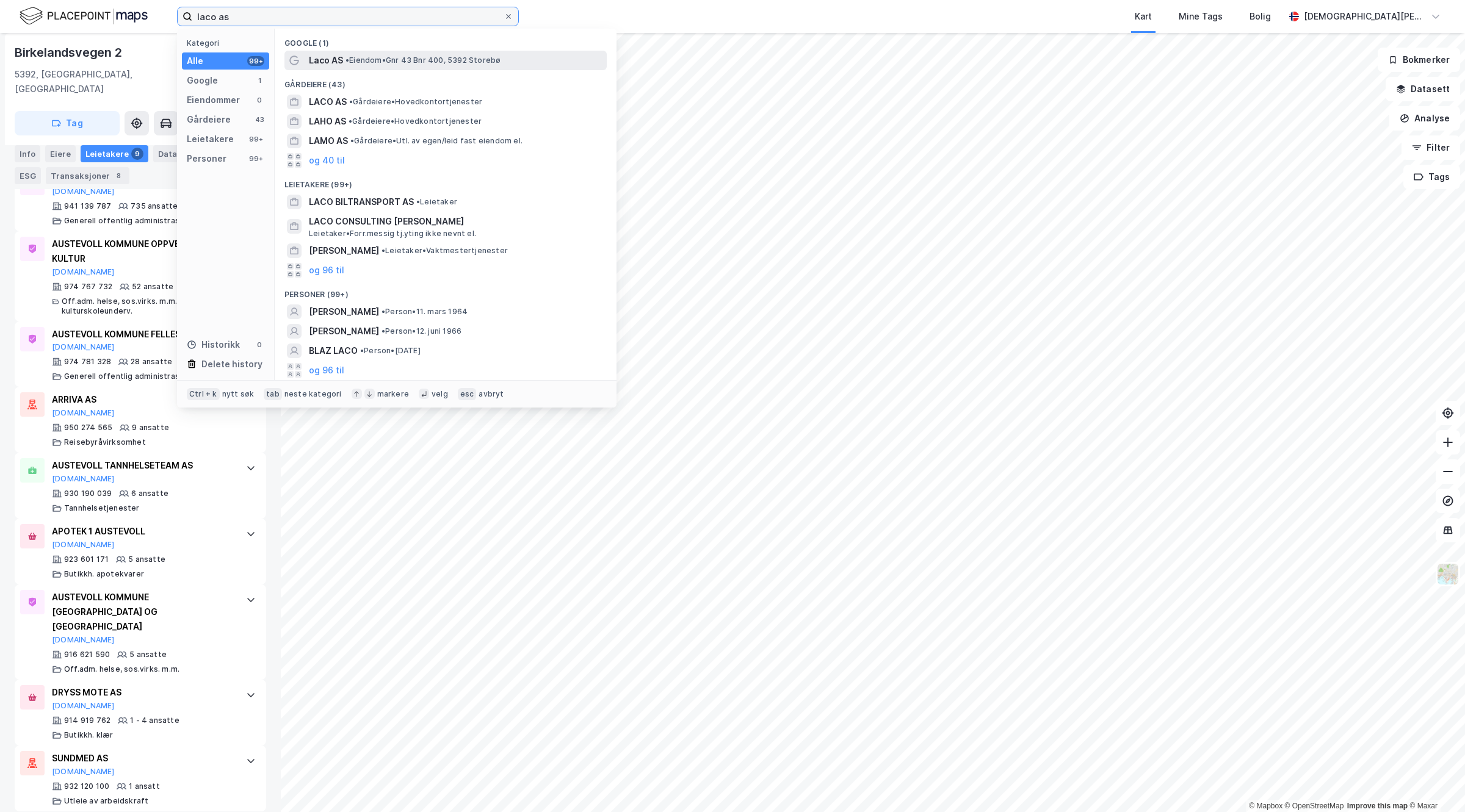
type input "laco as"
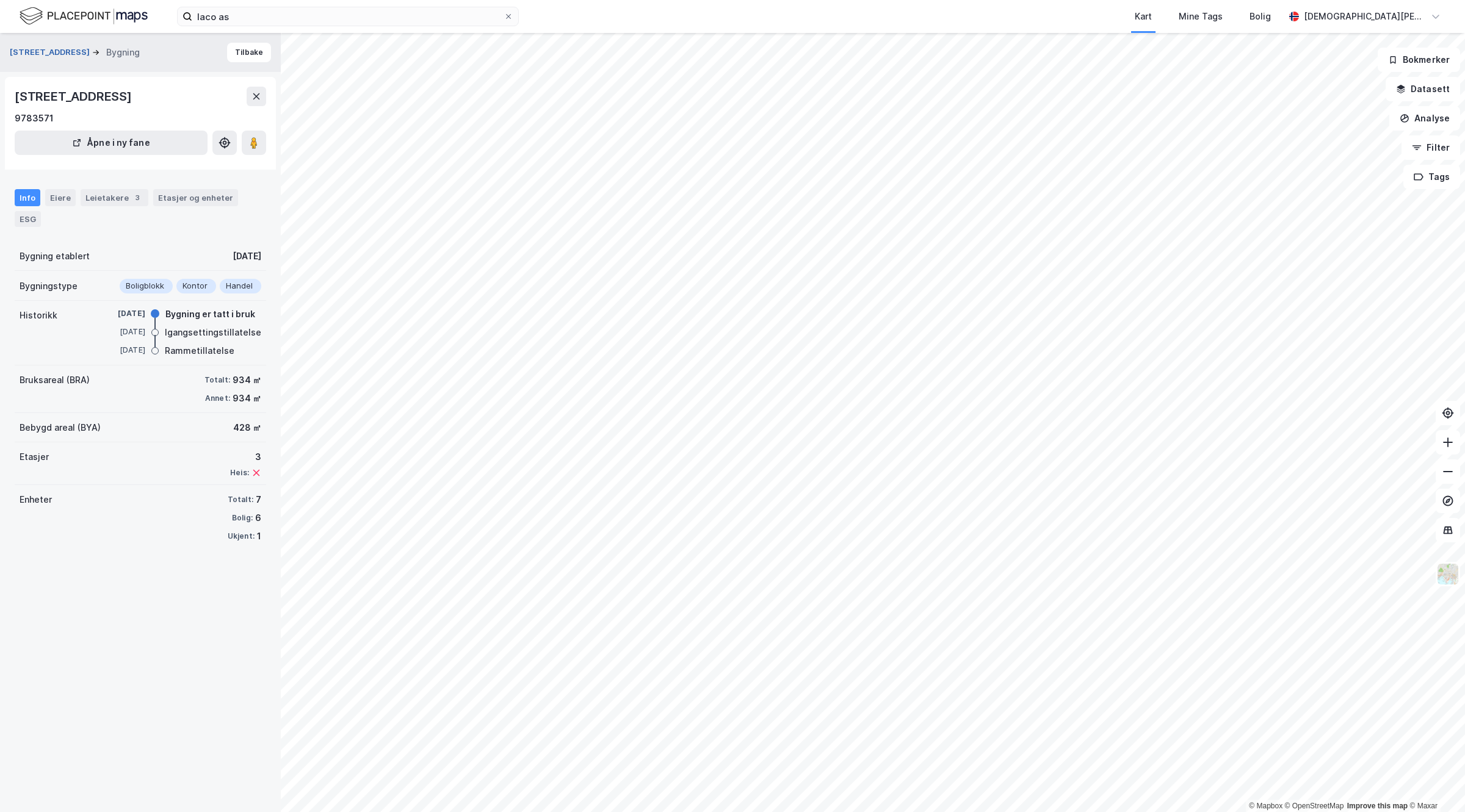
click at [56, 48] on button "Prestanesvegen 29" at bounding box center [51, 52] width 83 height 12
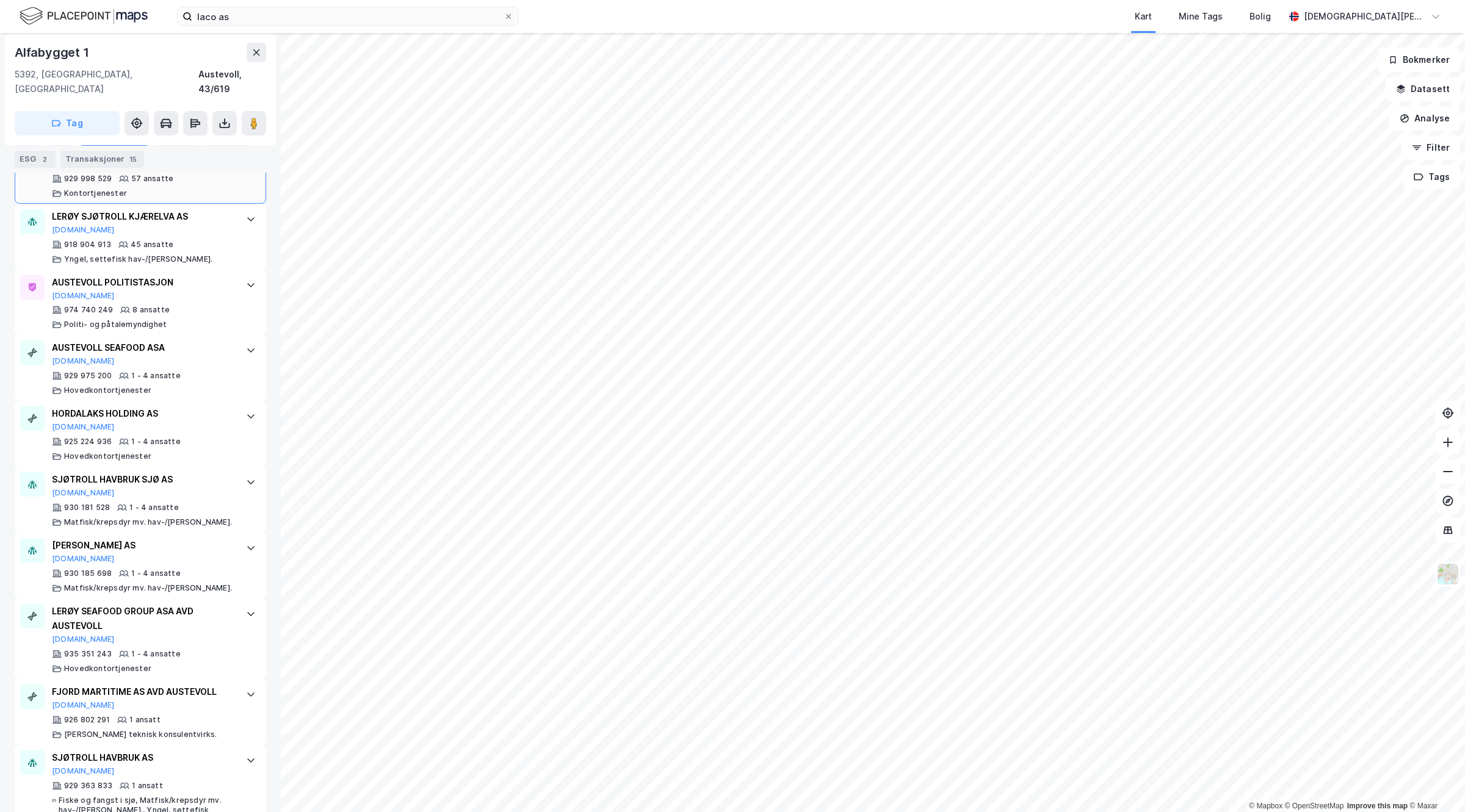
scroll to position [538, 0]
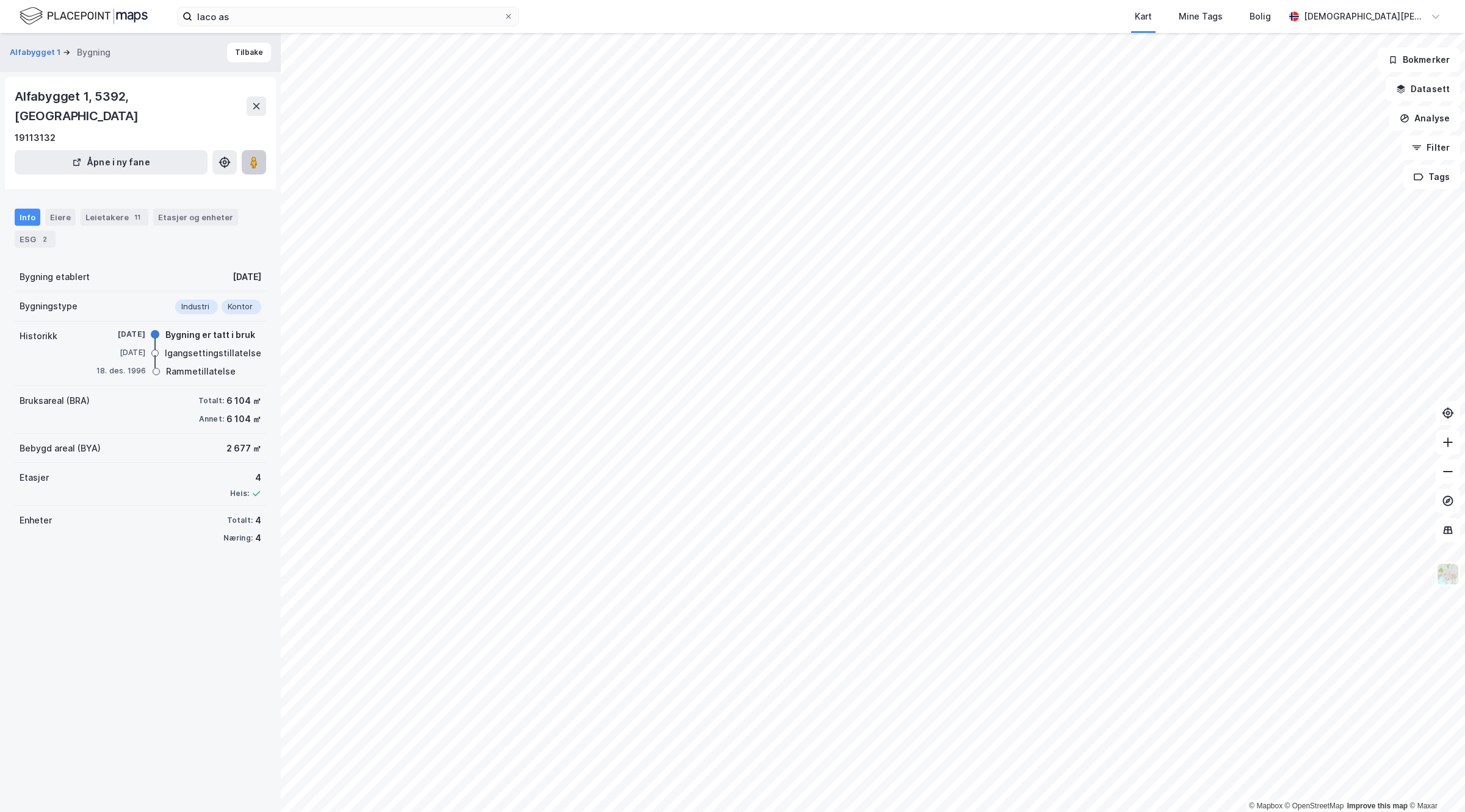
click at [256, 156] on image at bounding box center [254, 162] width 8 height 12
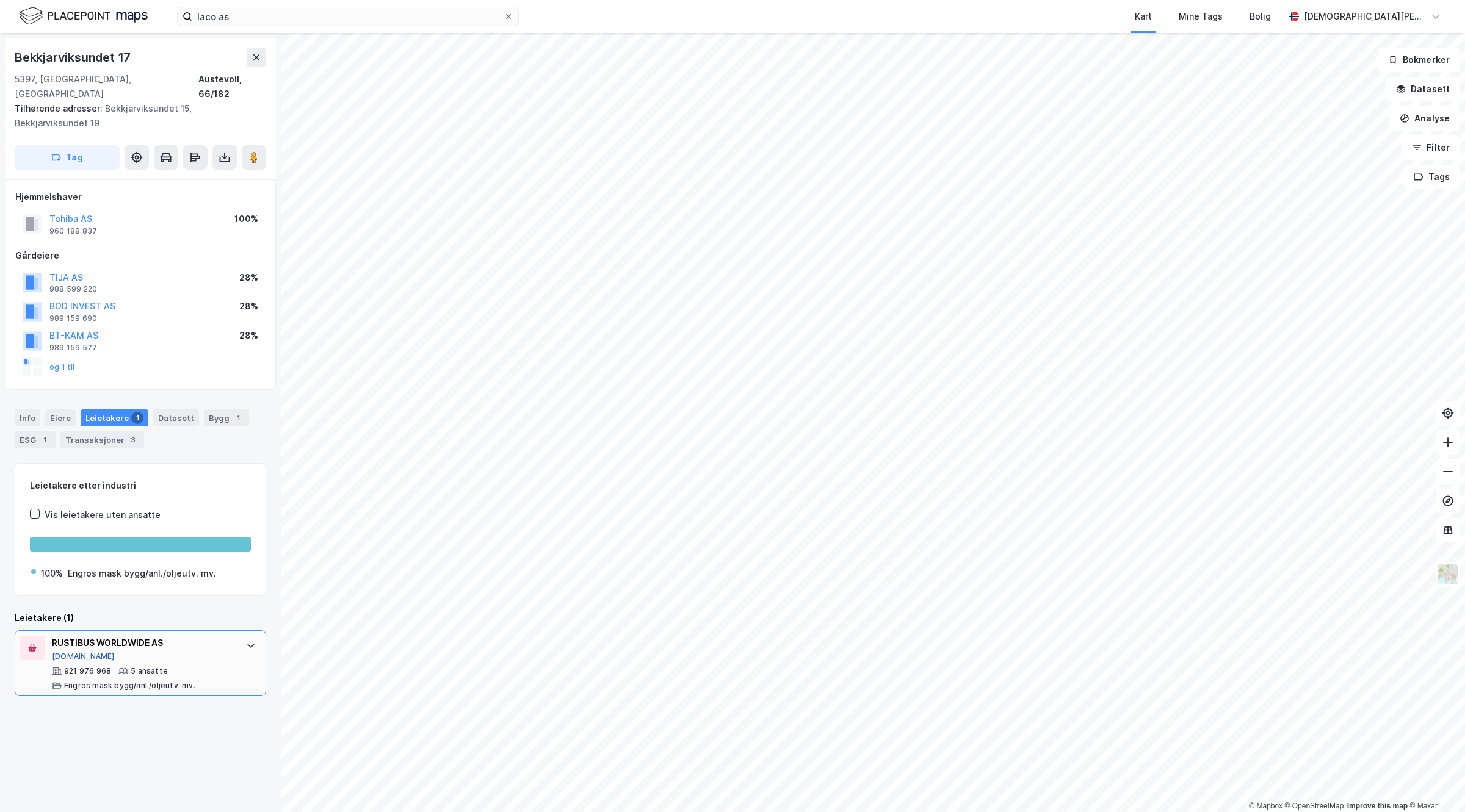
click at [77, 652] on button "[DOMAIN_NAME]" at bounding box center [83, 657] width 62 height 10
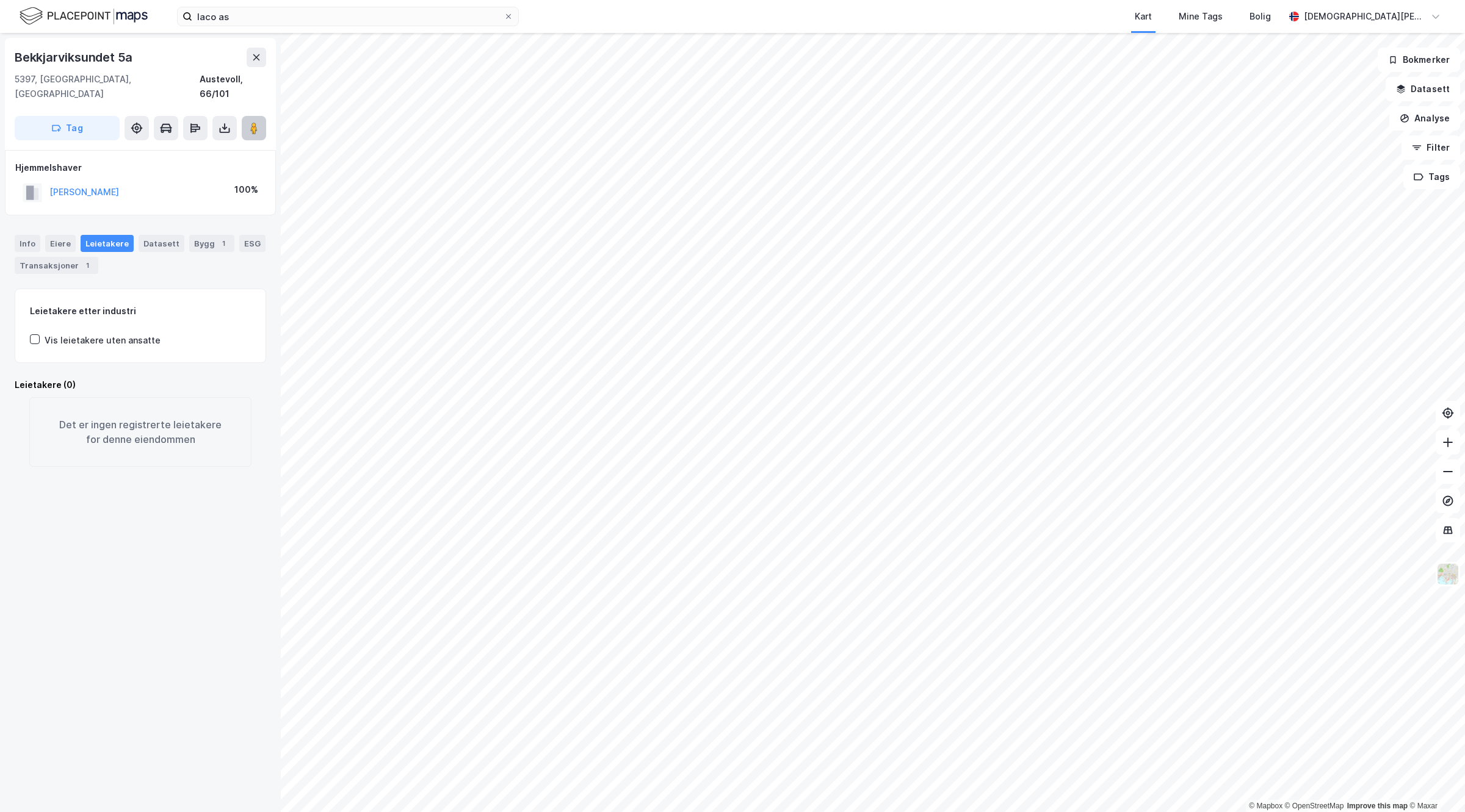
click at [261, 116] on button at bounding box center [253, 128] width 24 height 24
drag, startPoint x: 130, startPoint y: 244, endPoint x: 108, endPoint y: 248, distance: 22.4
click at [126, 245] on div "Info Eiere Leietakere Datasett Bygg 3 ESG Transaksjoner 4" at bounding box center [140, 254] width 252 height 39
click at [93, 259] on div "4" at bounding box center [87, 265] width 12 height 12
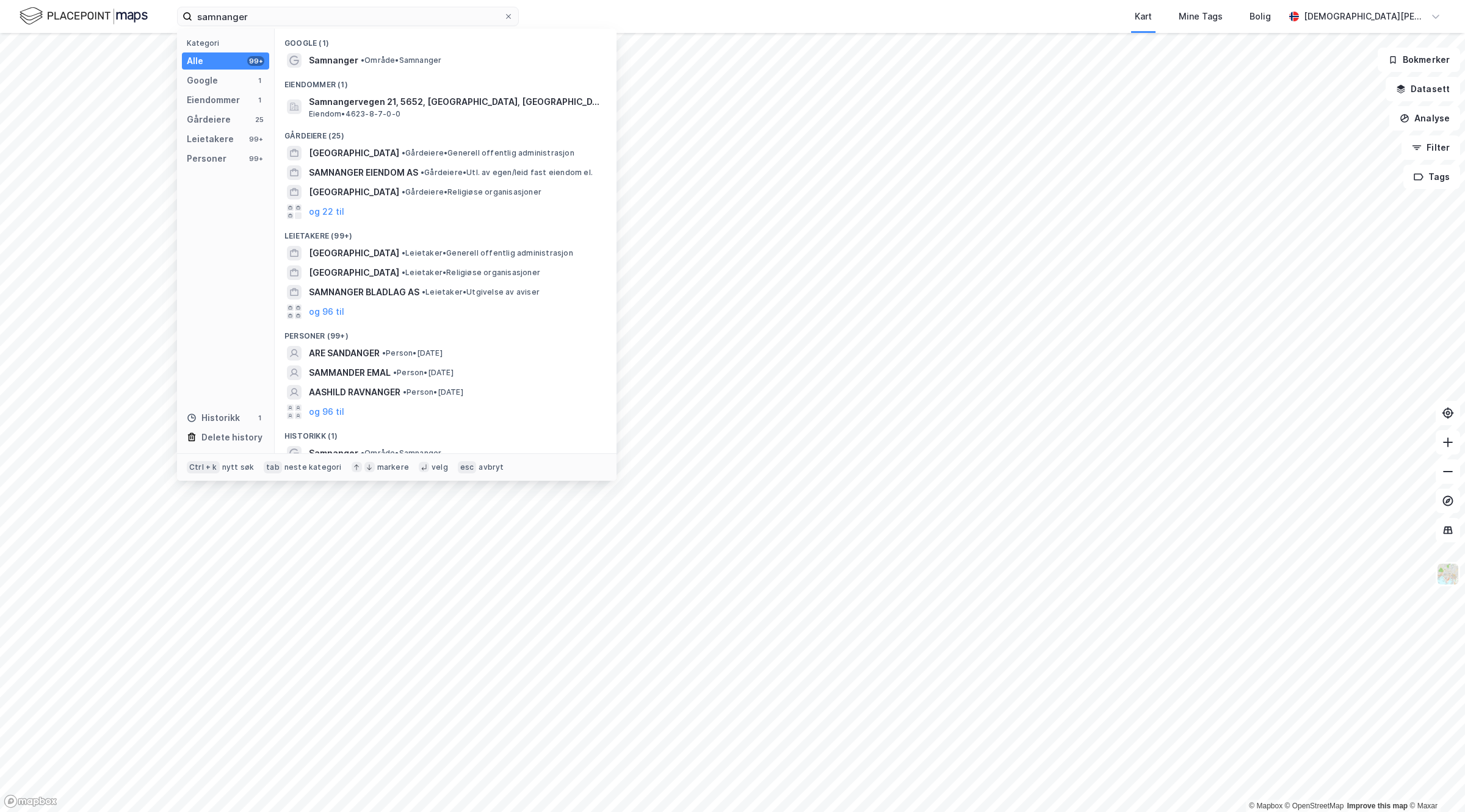
click at [15, 12] on div "samnanger Kategori Alle 99+ Google 1 Eiendommer 1 Gårdeiere 25 Leietakere 99+ P…" at bounding box center [732, 16] width 1465 height 33
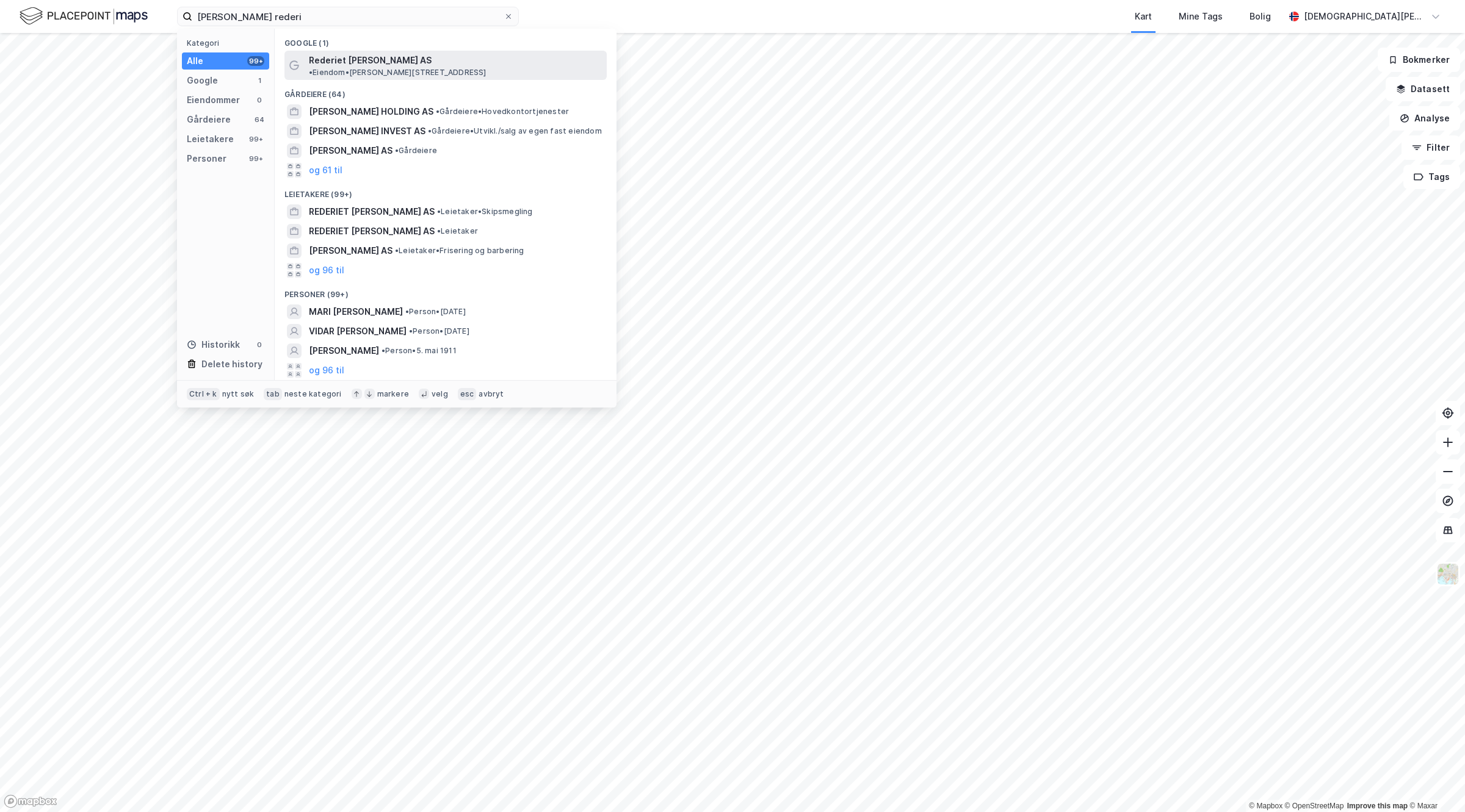
click at [401, 59] on span "Rederiet [PERSON_NAME] AS" at bounding box center [371, 60] width 123 height 14
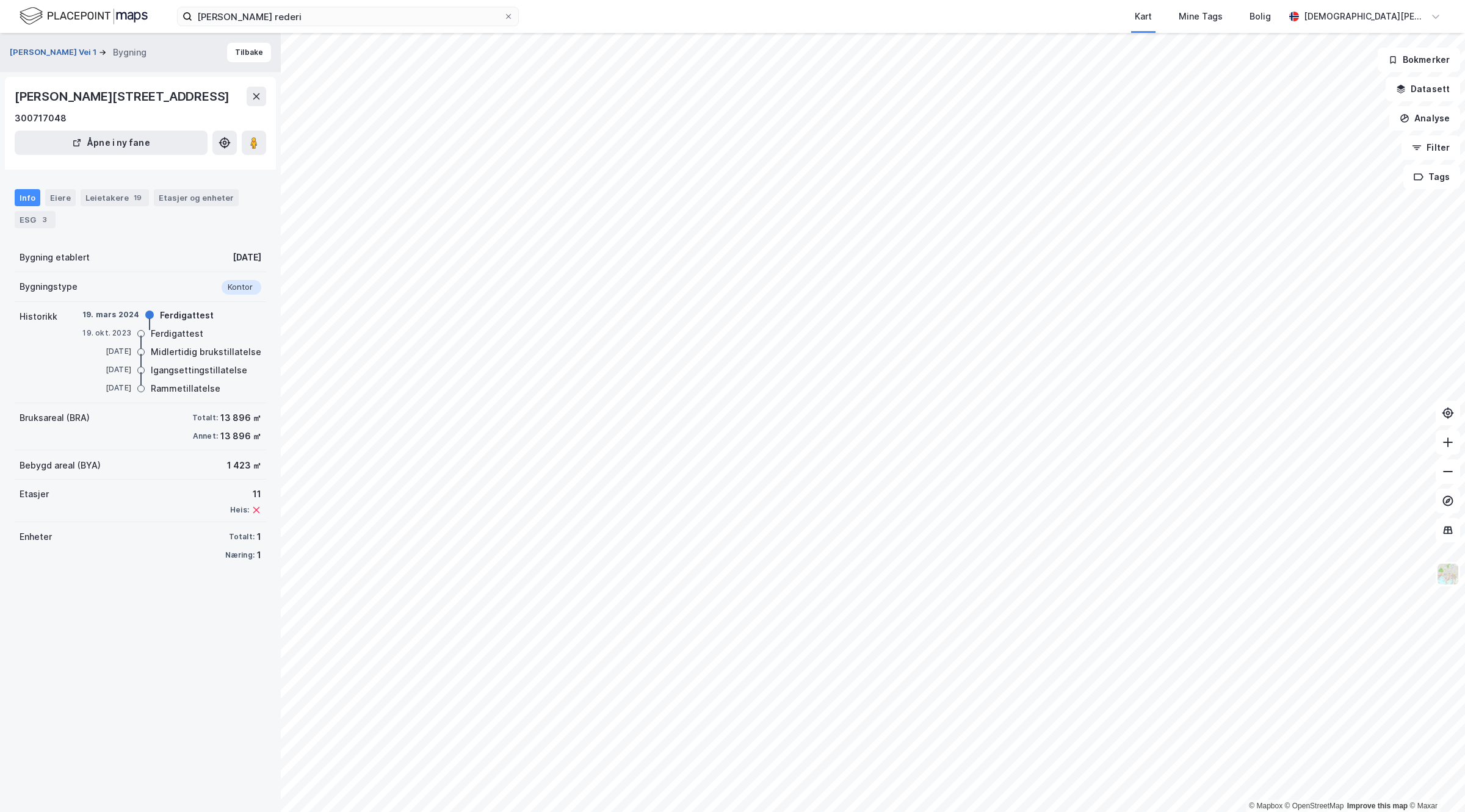
click at [55, 50] on button "[PERSON_NAME] Vei 1" at bounding box center [54, 52] width 89 height 12
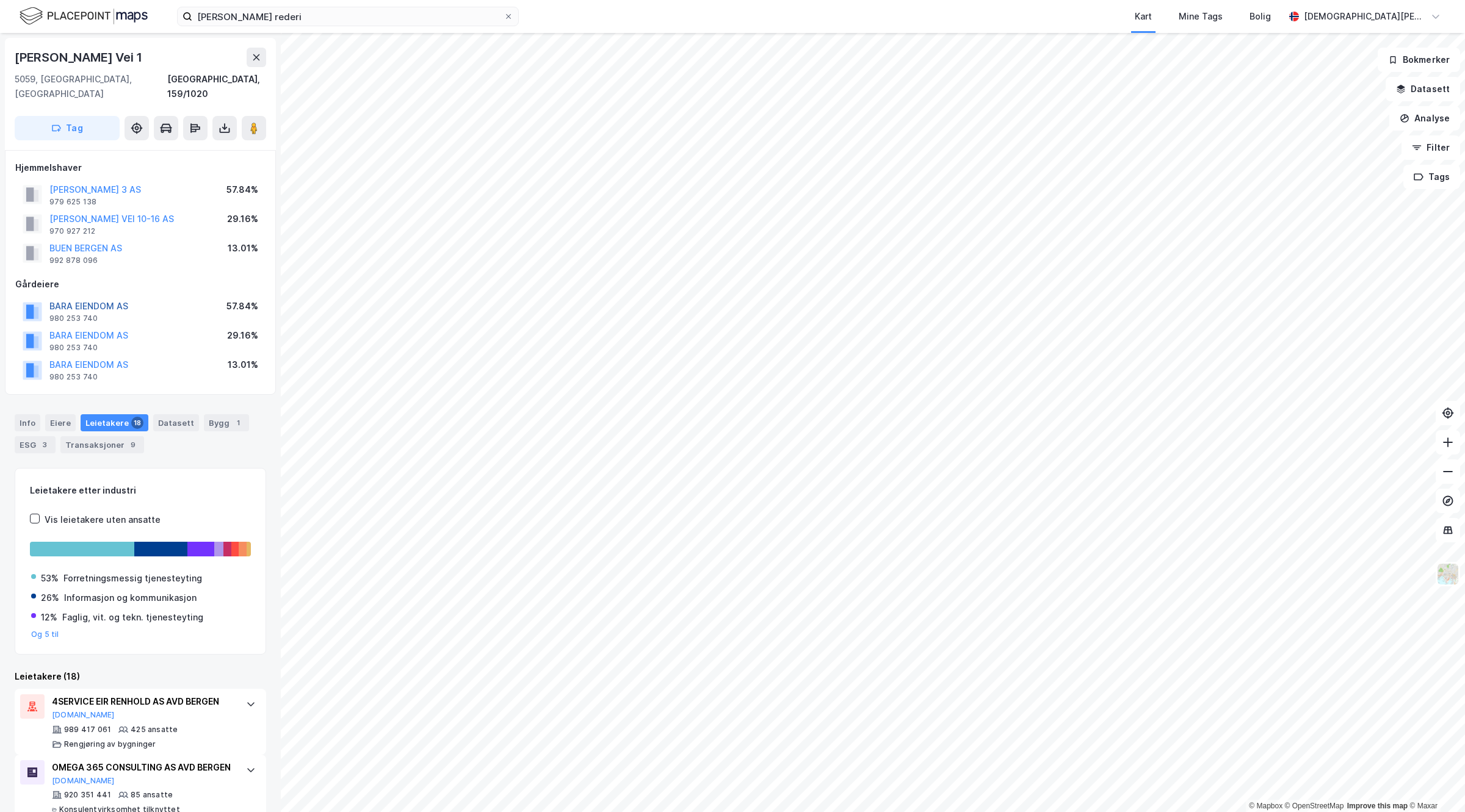
click at [0, 0] on button "BARA EIENDOM AS" at bounding box center [0, 0] width 0 height 0
click at [96, 297] on div "BARA EIENDOM AS 980 253 740 57.84%" at bounding box center [140, 311] width 251 height 30
click at [0, 0] on button "BARA EIENDOM AS" at bounding box center [0, 0] width 0 height 0
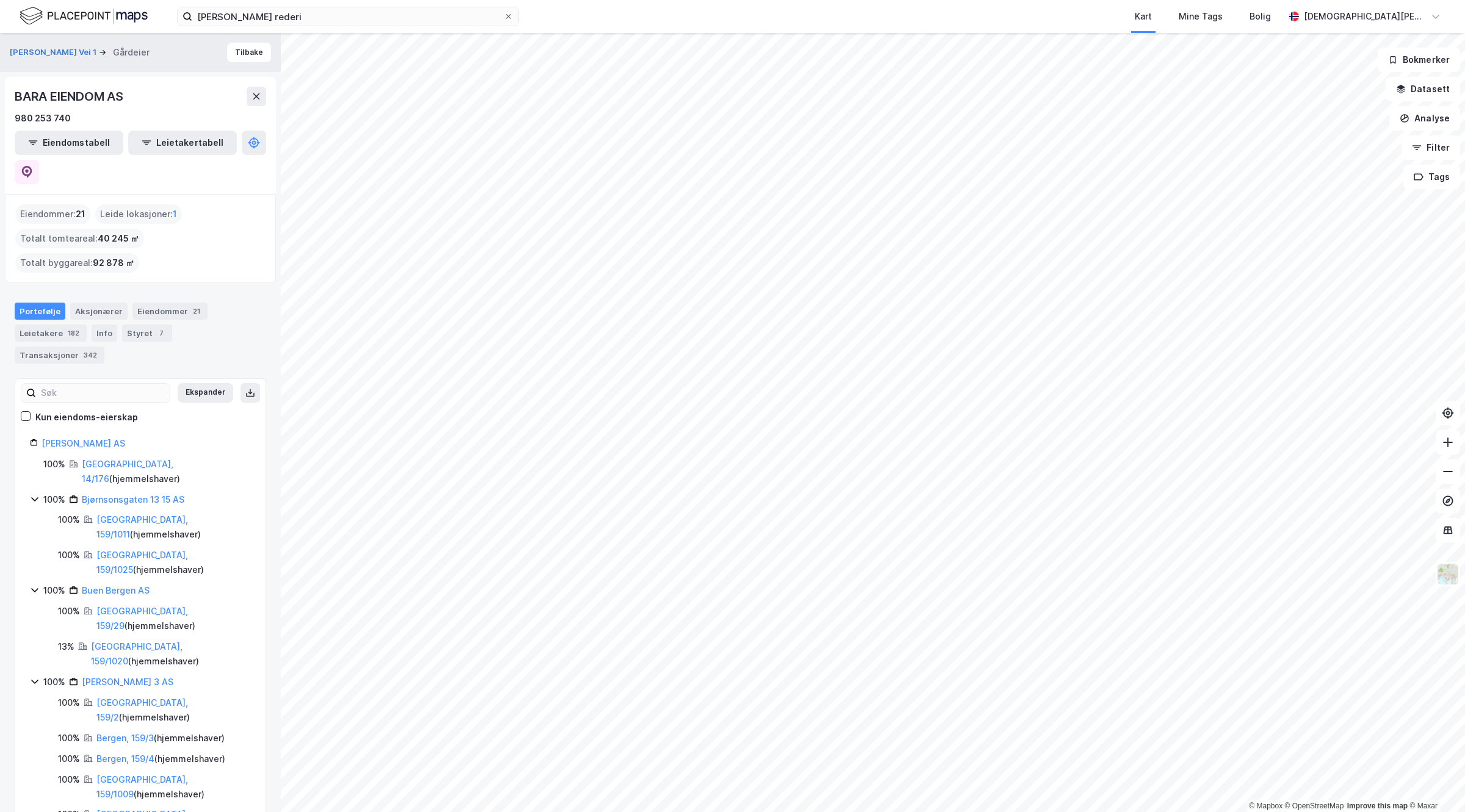
click at [257, 129] on div "BARA EIENDOM AS 980 253 740 Eiendomstabell Leietakertabell" at bounding box center [140, 135] width 271 height 117
click at [33, 166] on icon at bounding box center [27, 172] width 12 height 12
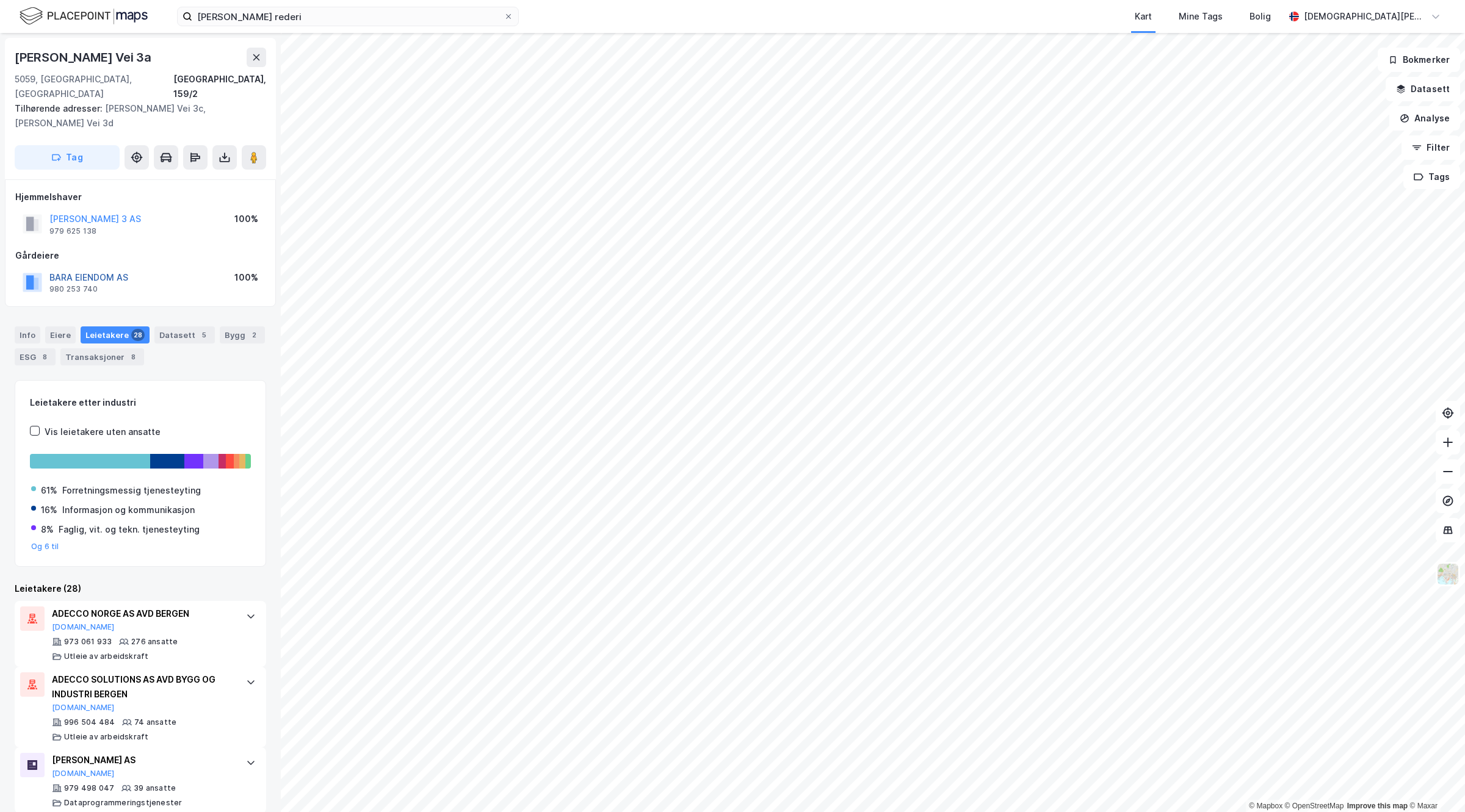
click at [0, 0] on button "BARA EIENDOM AS" at bounding box center [0, 0] width 0 height 0
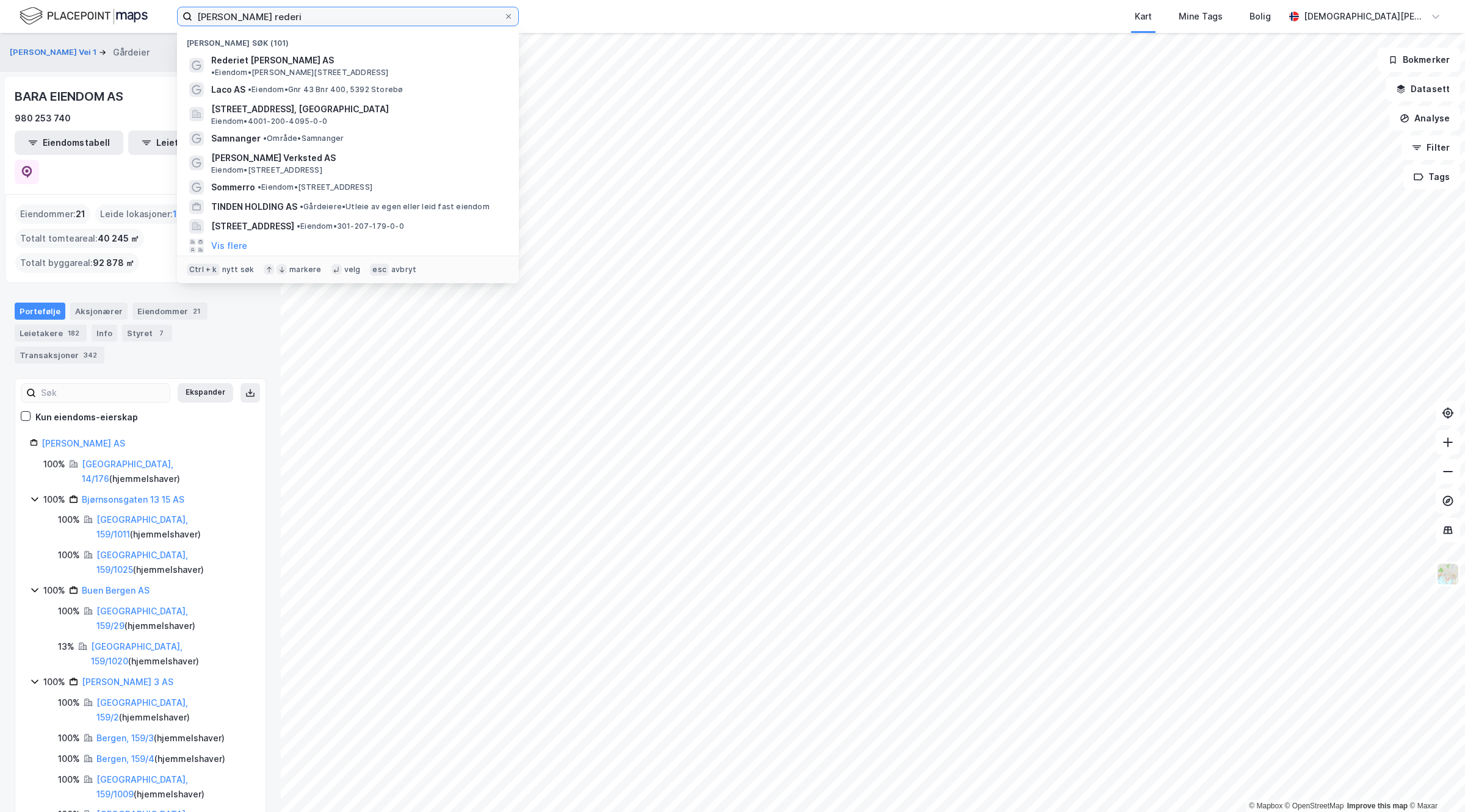
click at [415, 16] on input "[PERSON_NAME] rederi" at bounding box center [348, 16] width 311 height 18
drag, startPoint x: 415, startPoint y: 16, endPoint x: 173, endPoint y: -12, distance: 243.6
click at [173, 0] on html "[PERSON_NAME] rederi Nylige søk (101) Rederiet [PERSON_NAME] AS • Eiendom • [PE…" at bounding box center [732, 406] width 1465 height 812
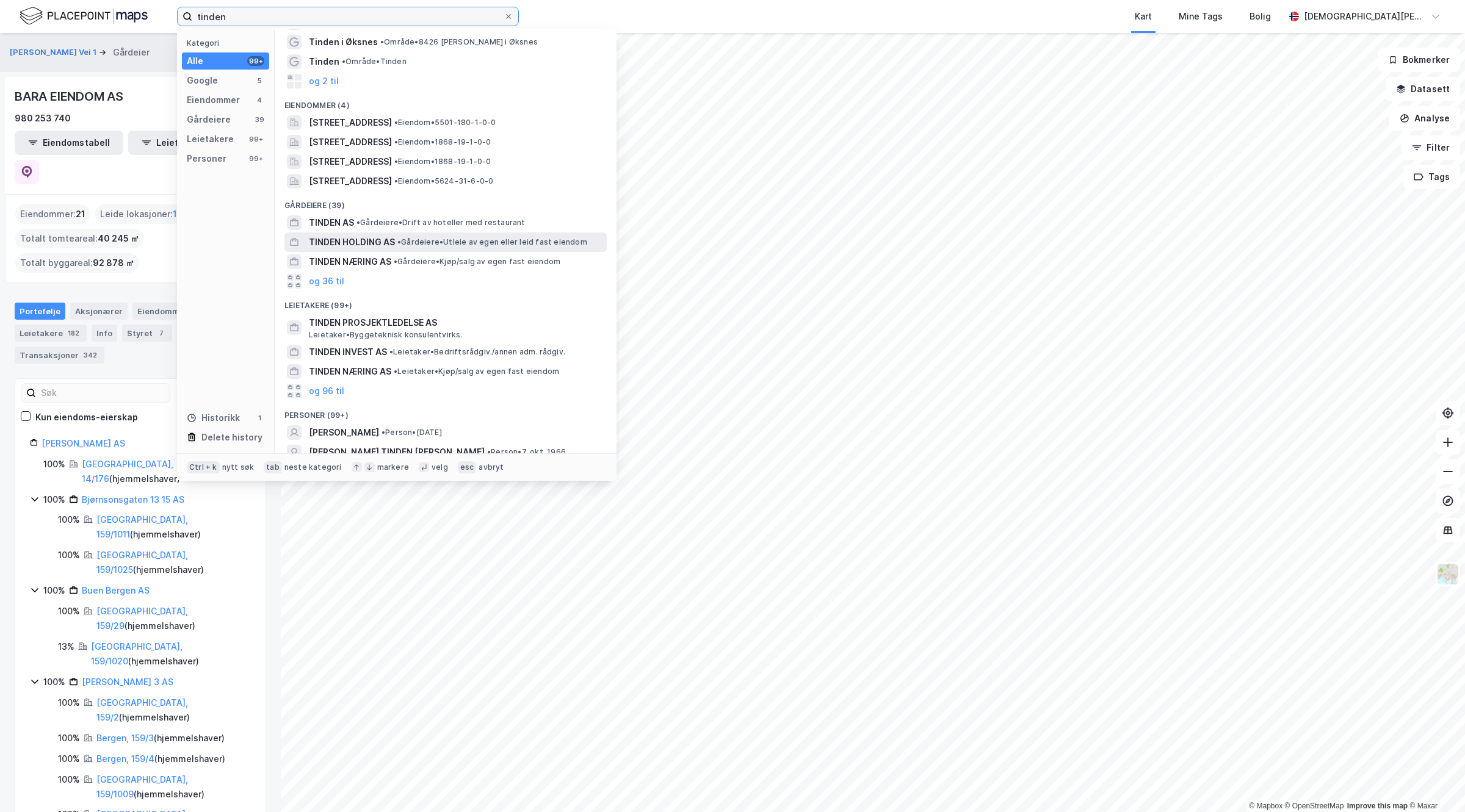
scroll to position [18, 0]
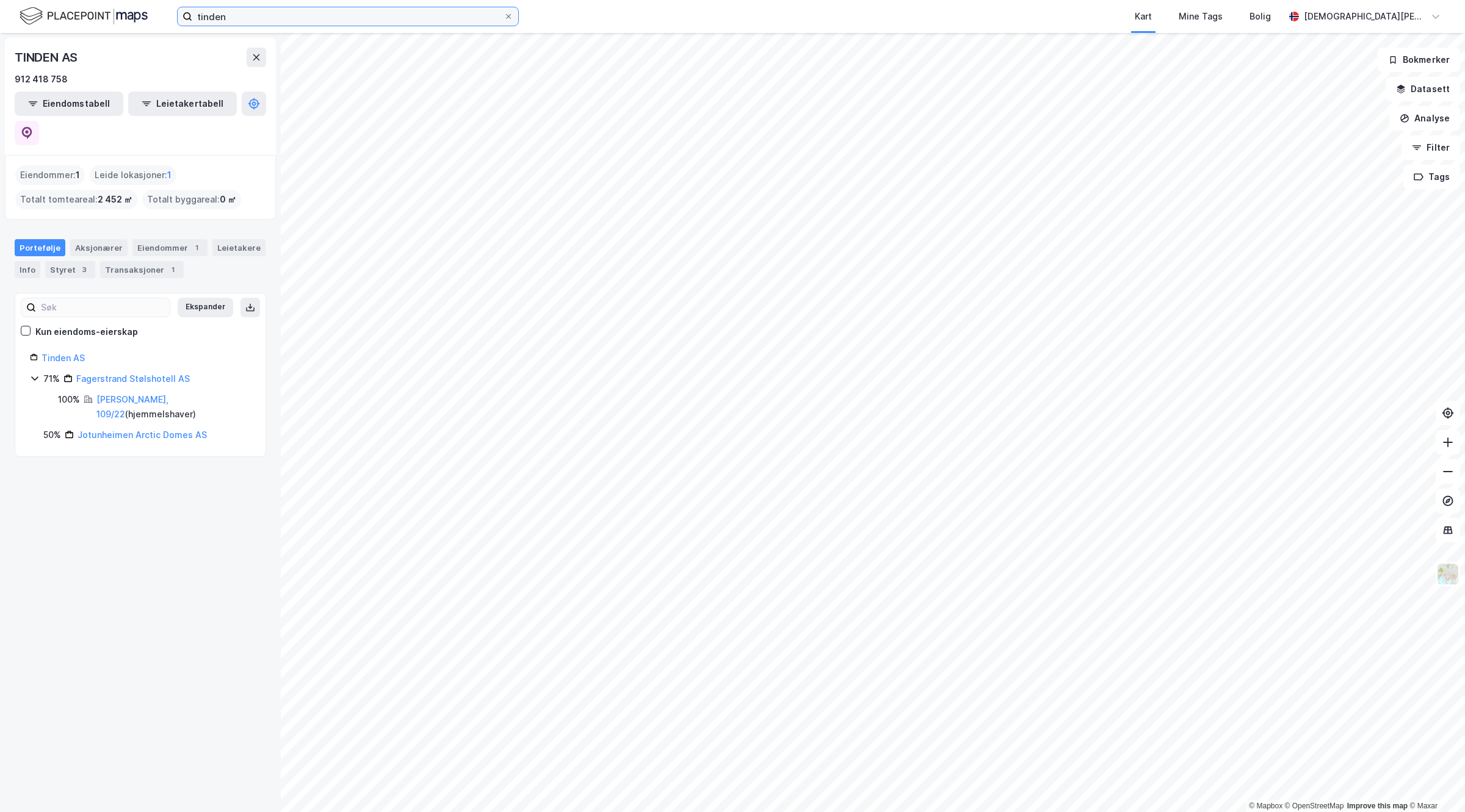
click at [252, 12] on input "tinden" at bounding box center [348, 16] width 311 height 18
click at [316, 20] on input "tinden invest" at bounding box center [348, 16] width 311 height 18
click at [254, 17] on input "tinden invest" at bounding box center [348, 16] width 311 height 18
type input "tinden invest"
click at [394, 3] on div "tinden invest Kart Mine Tags [PERSON_NAME] [PERSON_NAME]" at bounding box center [732, 16] width 1465 height 33
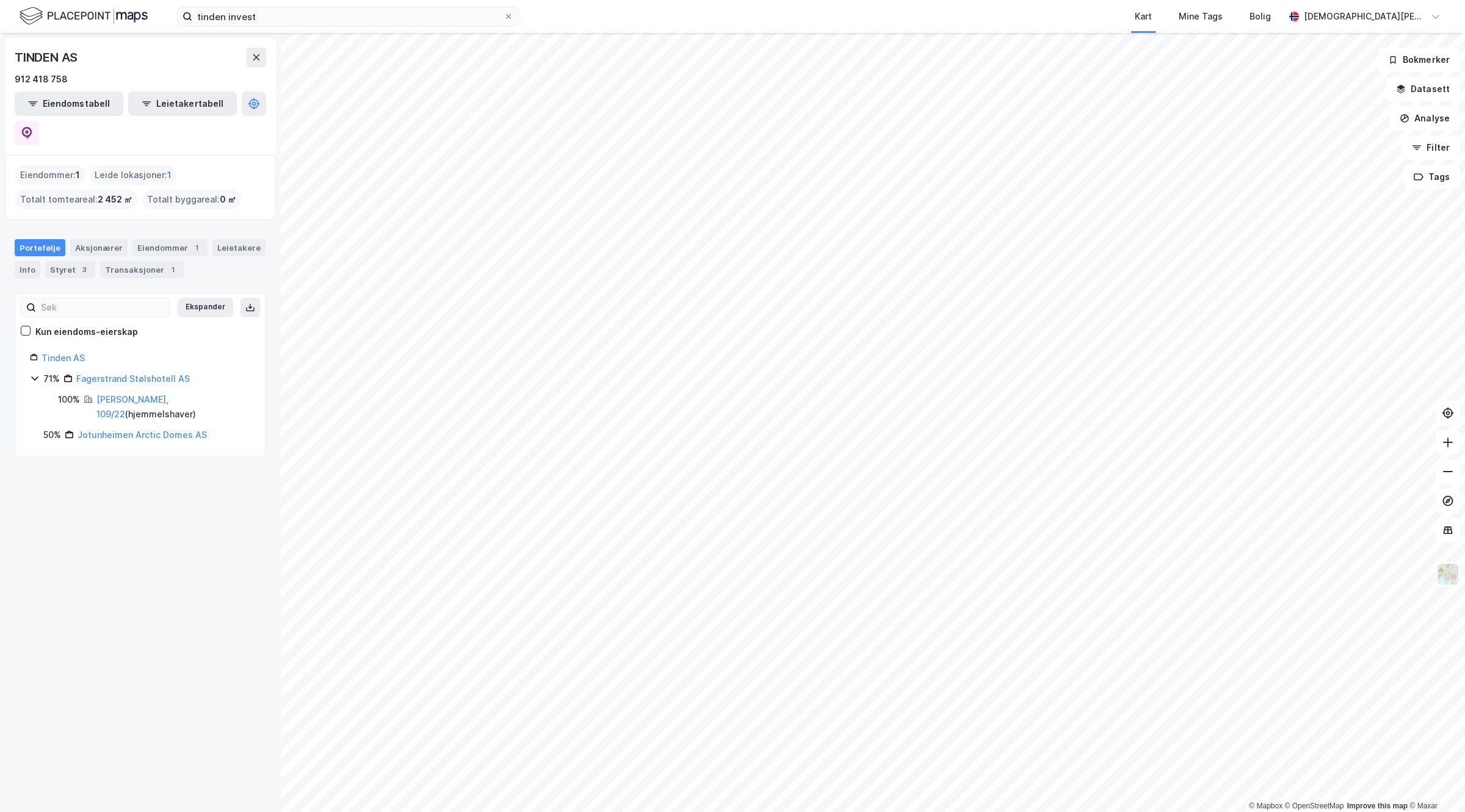
click at [106, 18] on img at bounding box center [84, 16] width 129 height 21
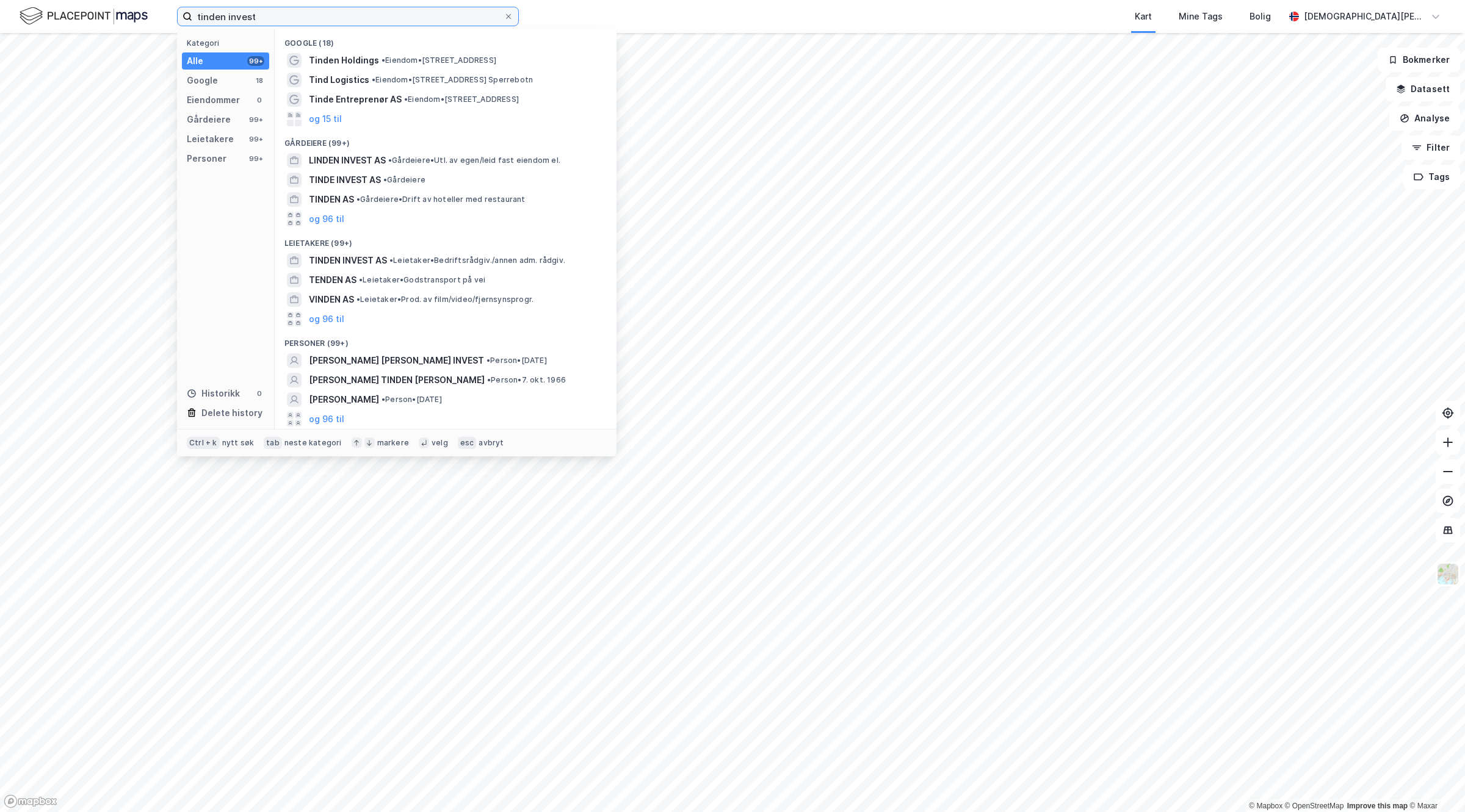
click at [336, 15] on input "tinden invest" at bounding box center [348, 16] width 311 height 18
click at [392, 166] on div "LINDEN INVEST AS • Gårdeiere • Utl. av egen/[PERSON_NAME] fast eiendom el." at bounding box center [457, 160] width 296 height 14
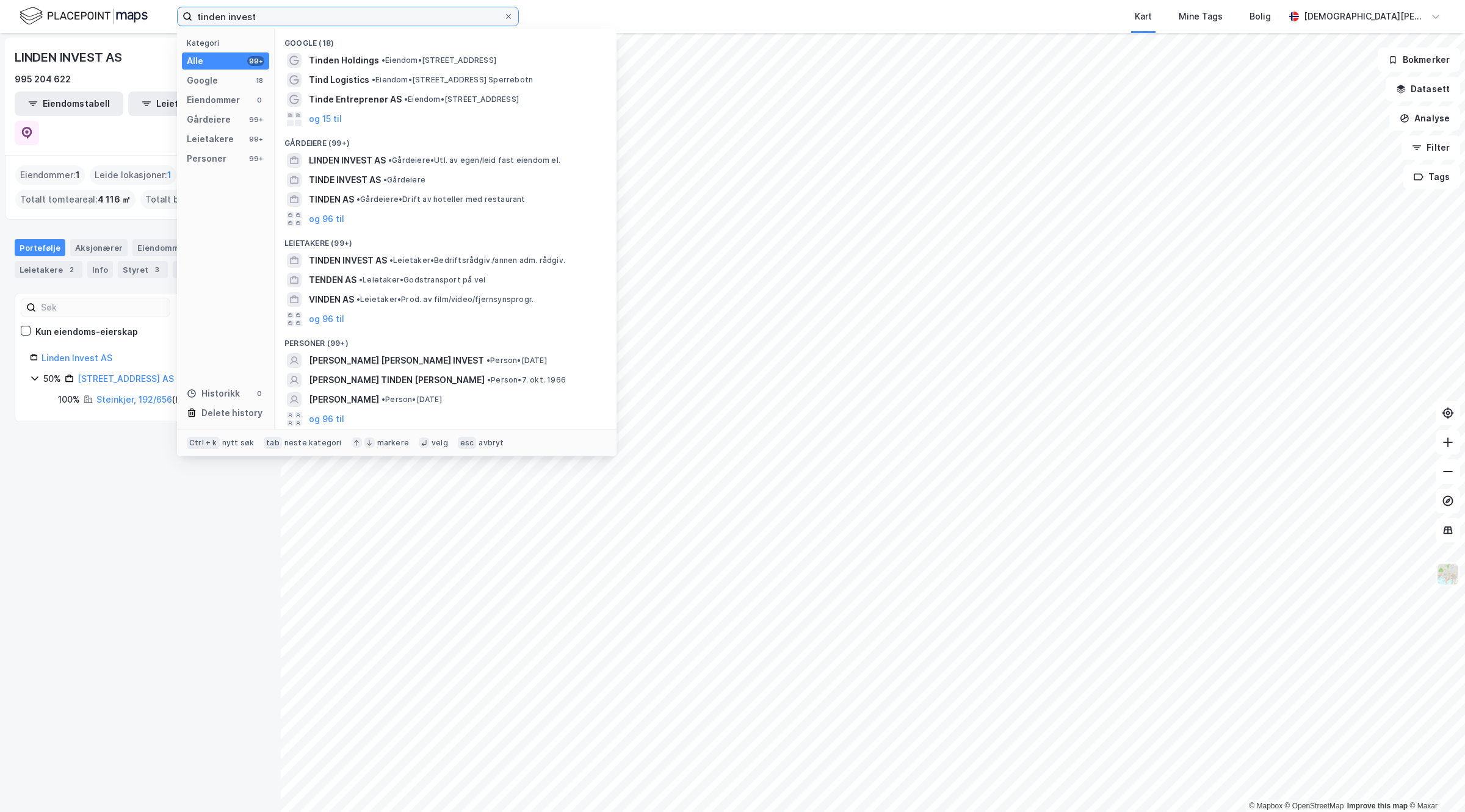
click at [292, 12] on input "tinden invest" at bounding box center [348, 16] width 311 height 18
click at [334, 212] on button "og 96 til" at bounding box center [326, 219] width 36 height 14
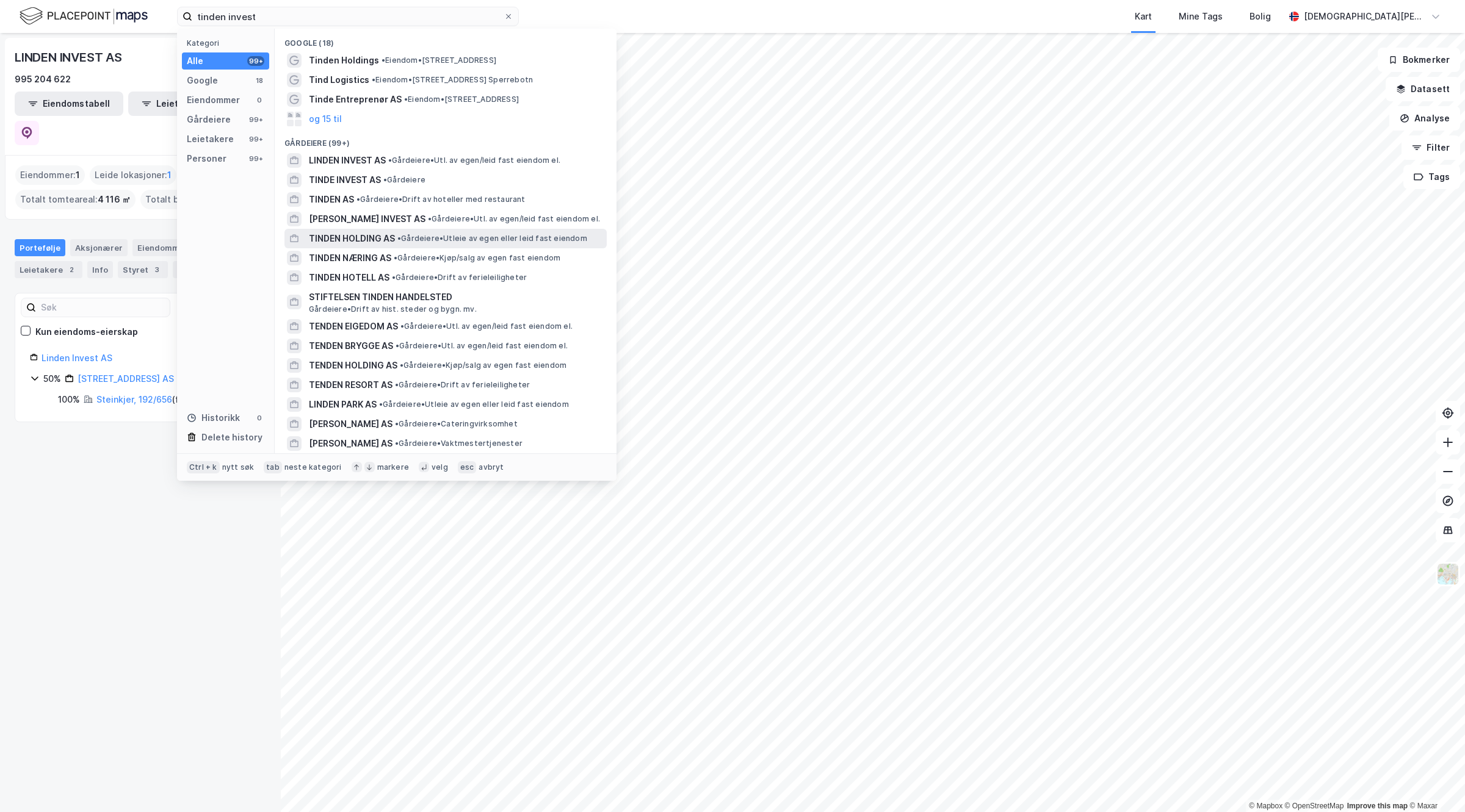
click at [411, 240] on span "• Gårdeiere • Utleie av egen eller leid fast eiendom" at bounding box center [492, 239] width 190 height 10
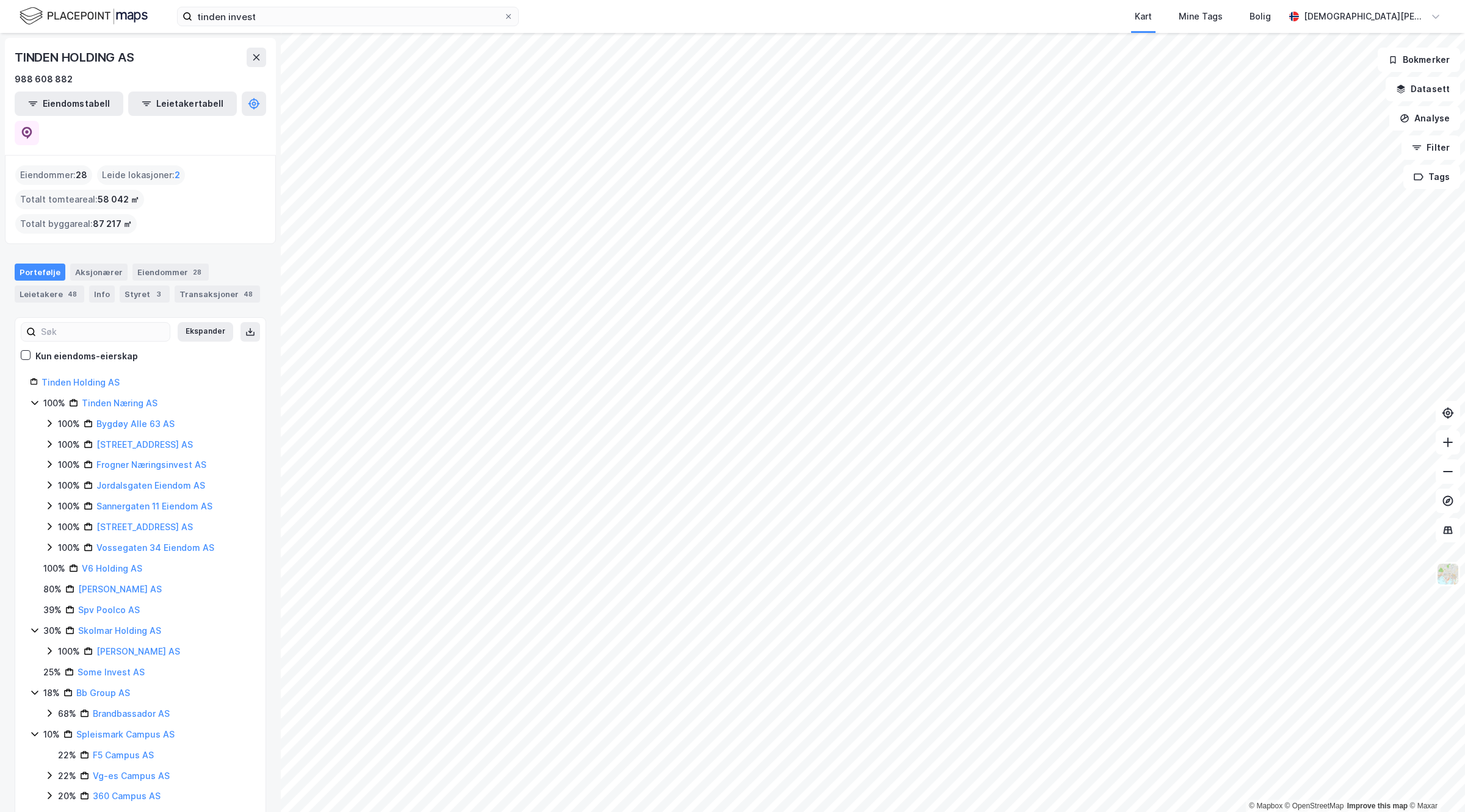
click at [271, 406] on div "© Mapbox © OpenStreetMap Improve this map © [PERSON_NAME] HOLDING AS 988 608 88…" at bounding box center [732, 422] width 1465 height 779
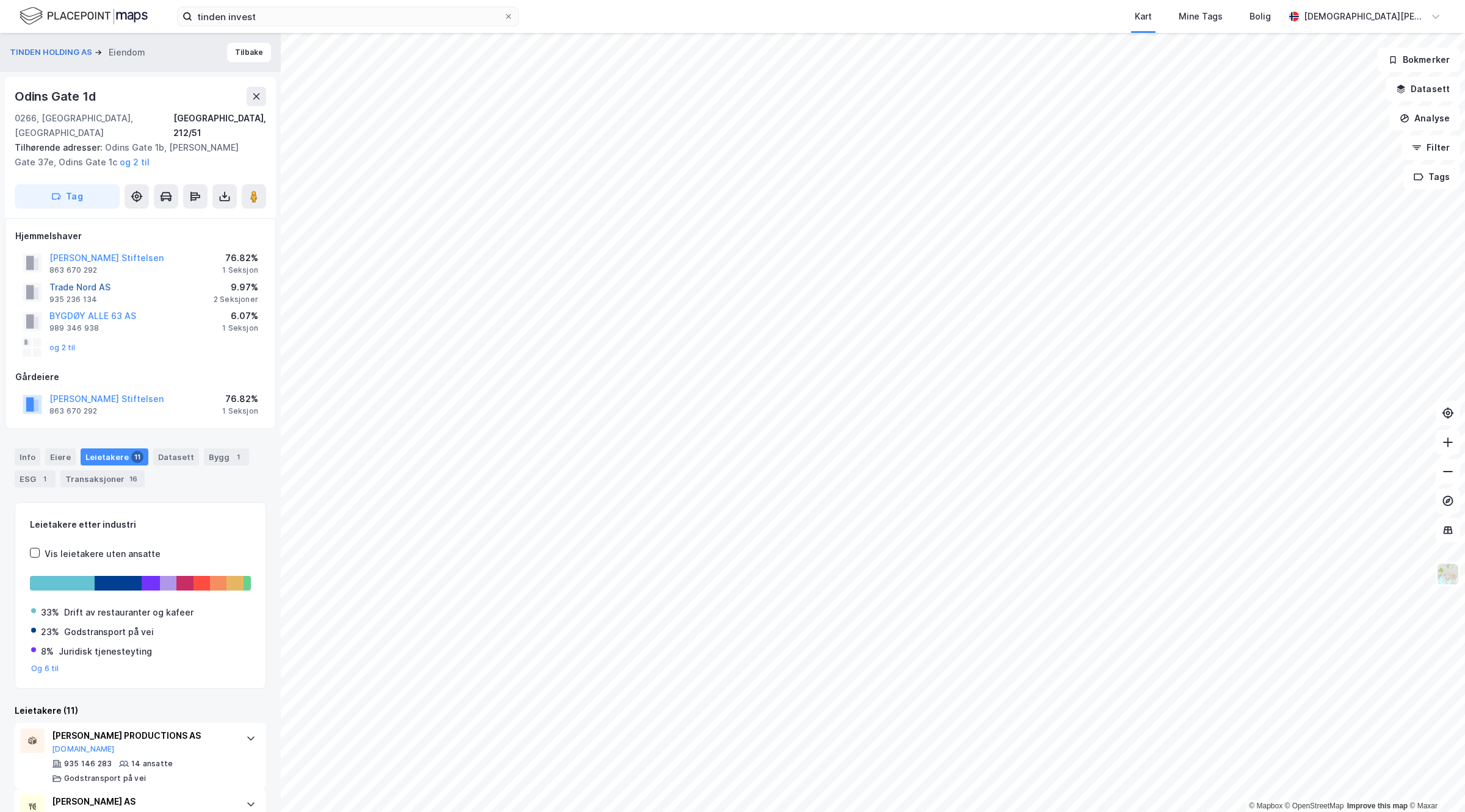
click at [0, 0] on button "Trade Nord AS" at bounding box center [0, 0] width 0 height 0
click at [0, 0] on button "BYGDØY ALLE 63 AS" at bounding box center [0, 0] width 0 height 0
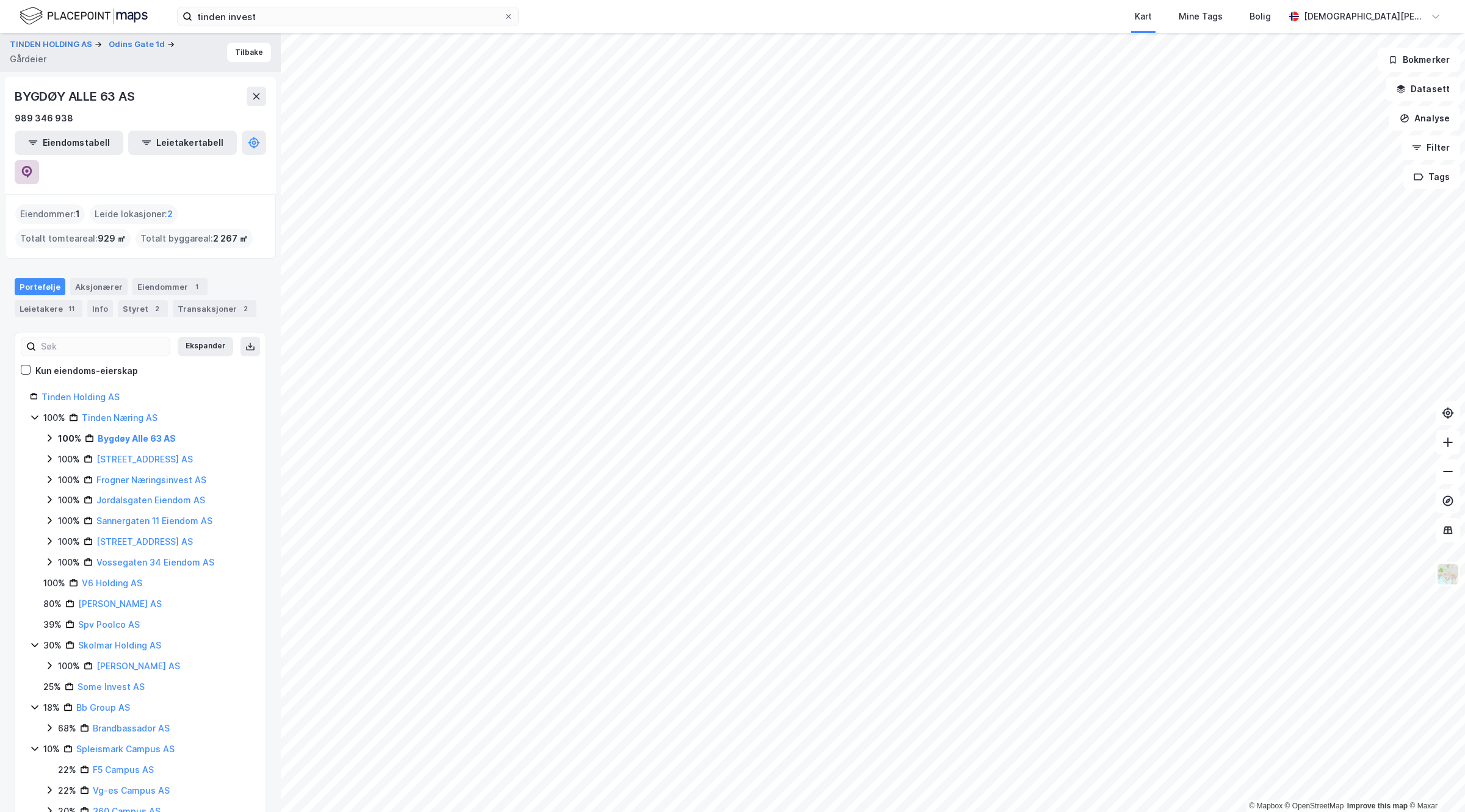
click at [39, 160] on button at bounding box center [26, 172] width 24 height 24
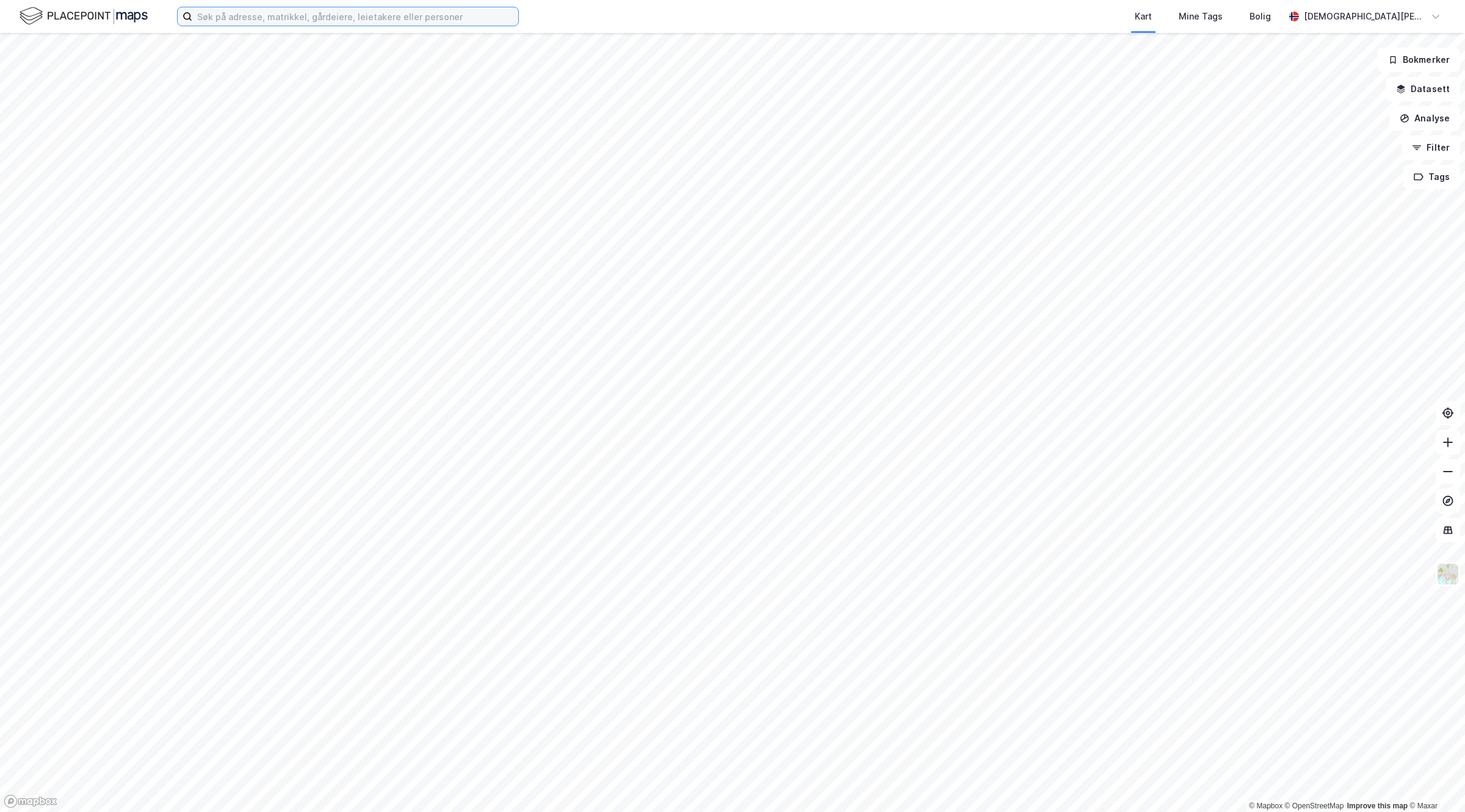
click at [379, 17] on input at bounding box center [355, 16] width 326 height 18
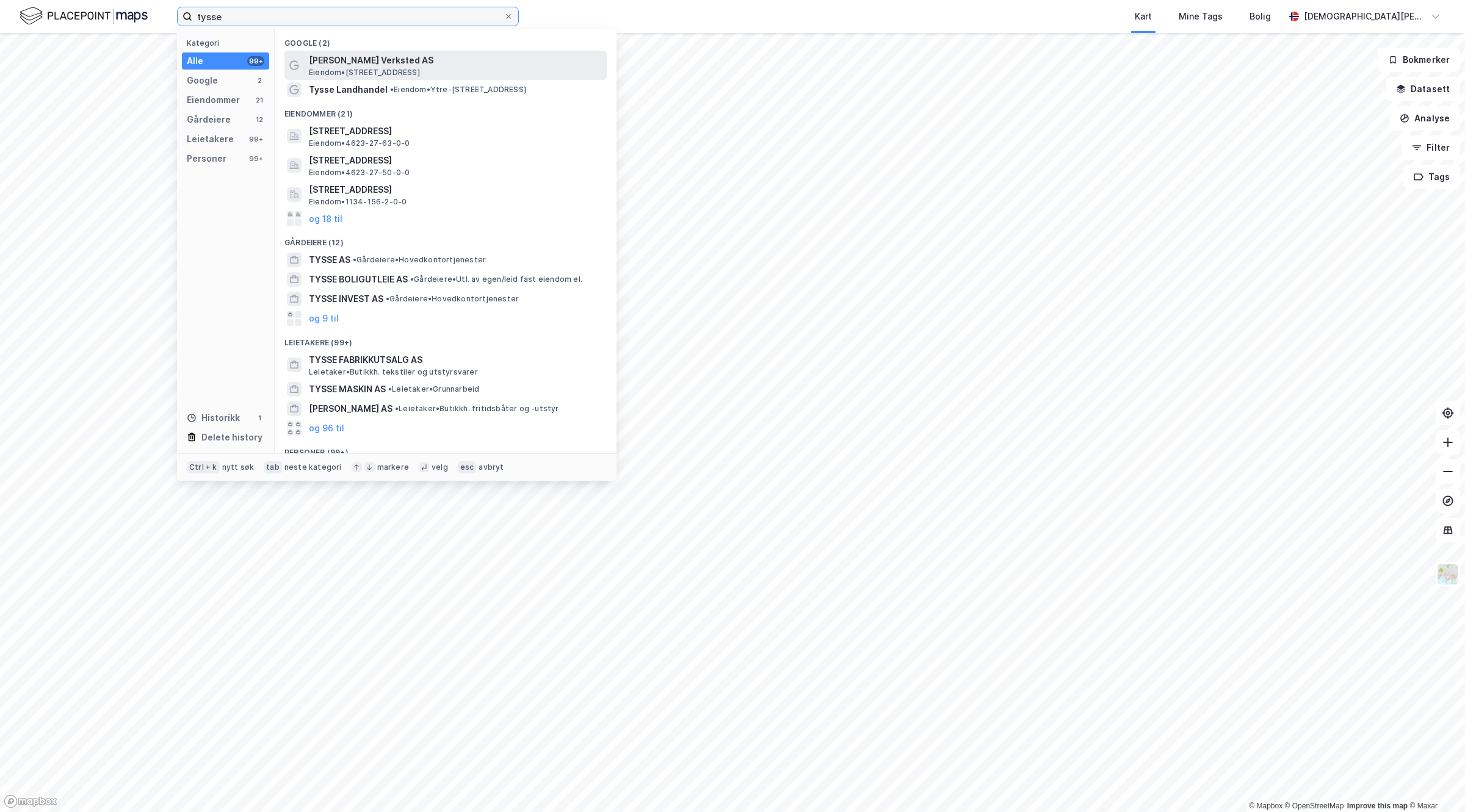
type input "tysse"
click at [419, 68] on span "Eiendom • Osterøyvegen 3166, 5284 Tyssebotnen" at bounding box center [365, 73] width 111 height 10
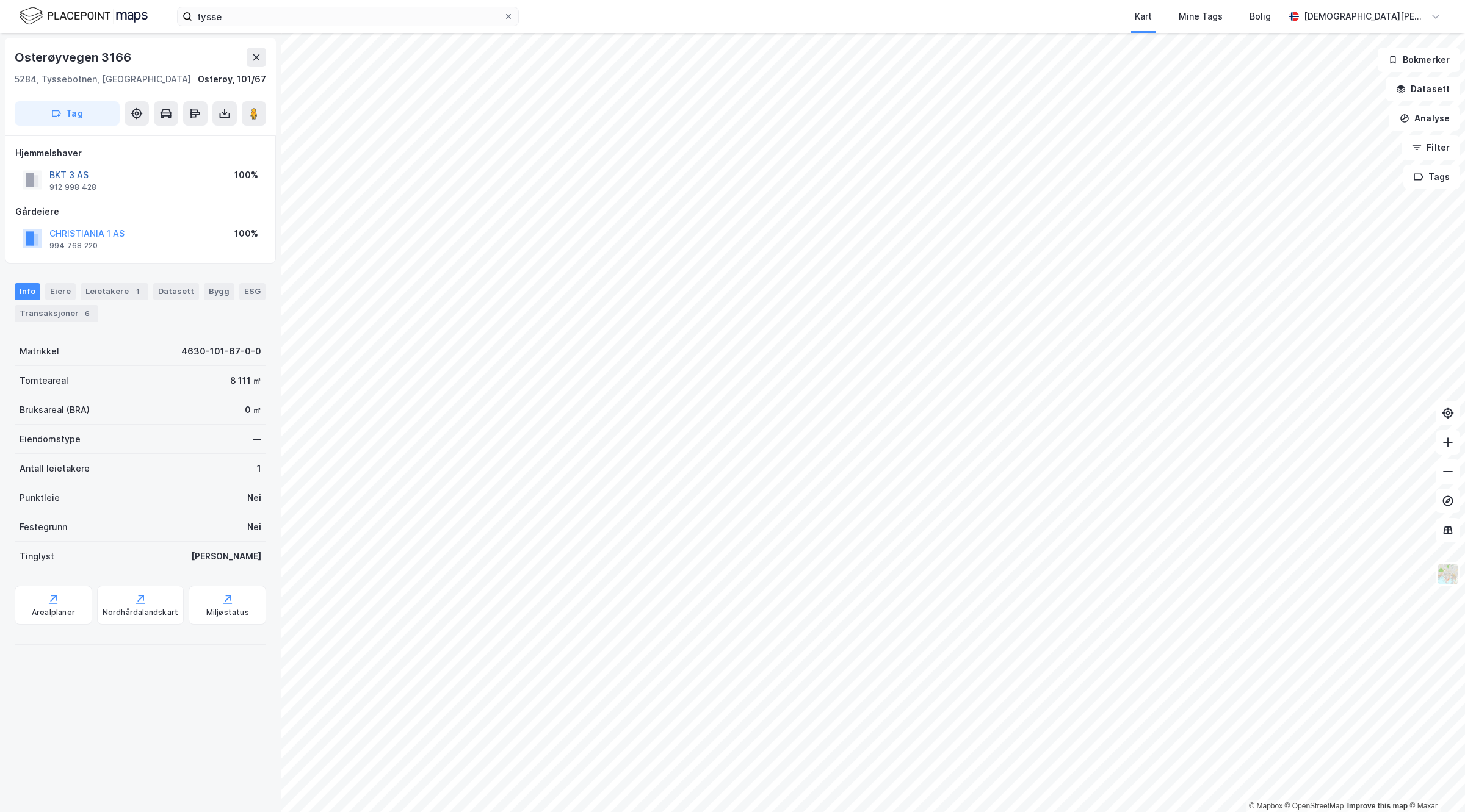
click at [0, 0] on button "BKT 3 AS" at bounding box center [0, 0] width 0 height 0
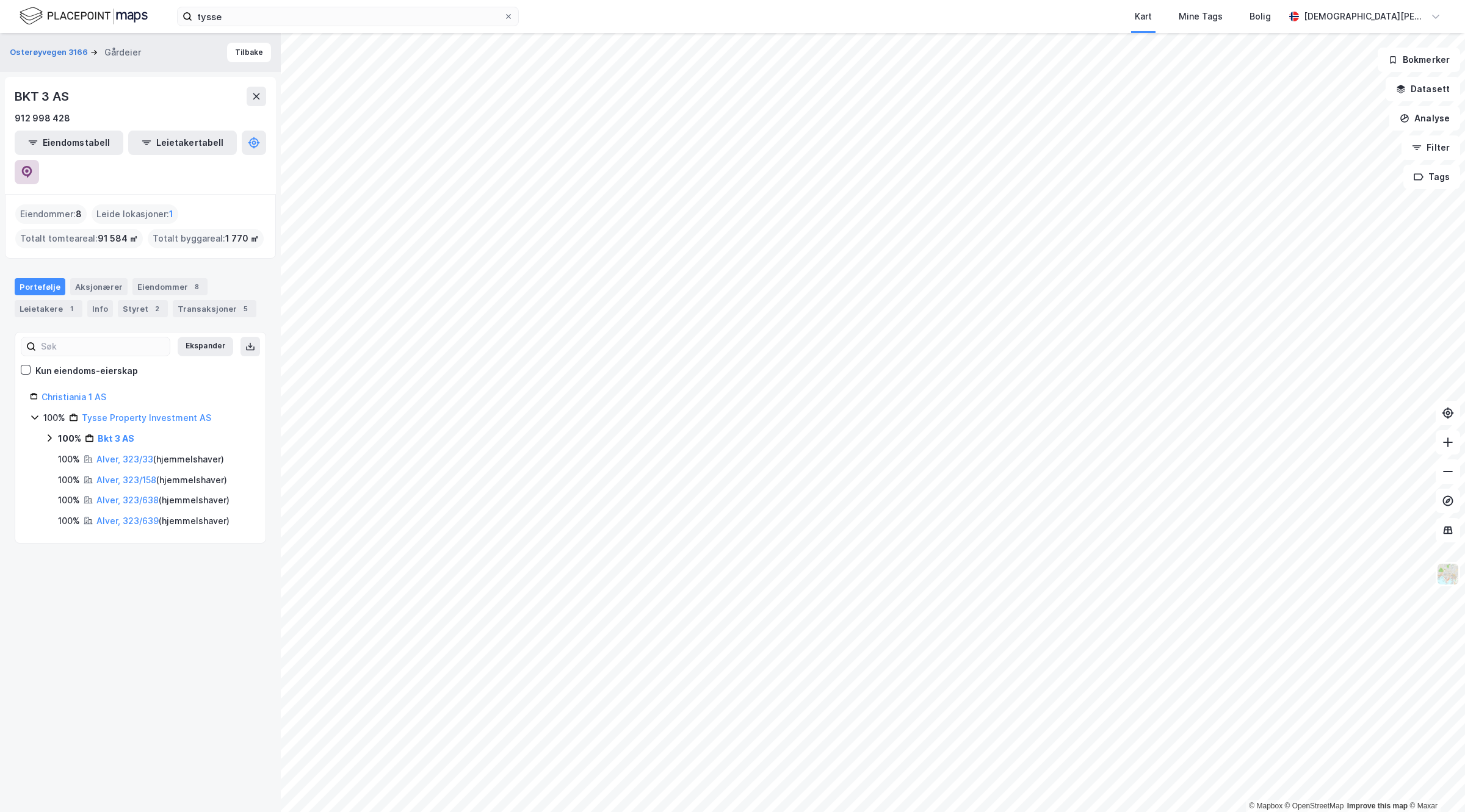
click at [29, 169] on icon at bounding box center [27, 171] width 4 height 4
